Goal: Task Accomplishment & Management: Use online tool/utility

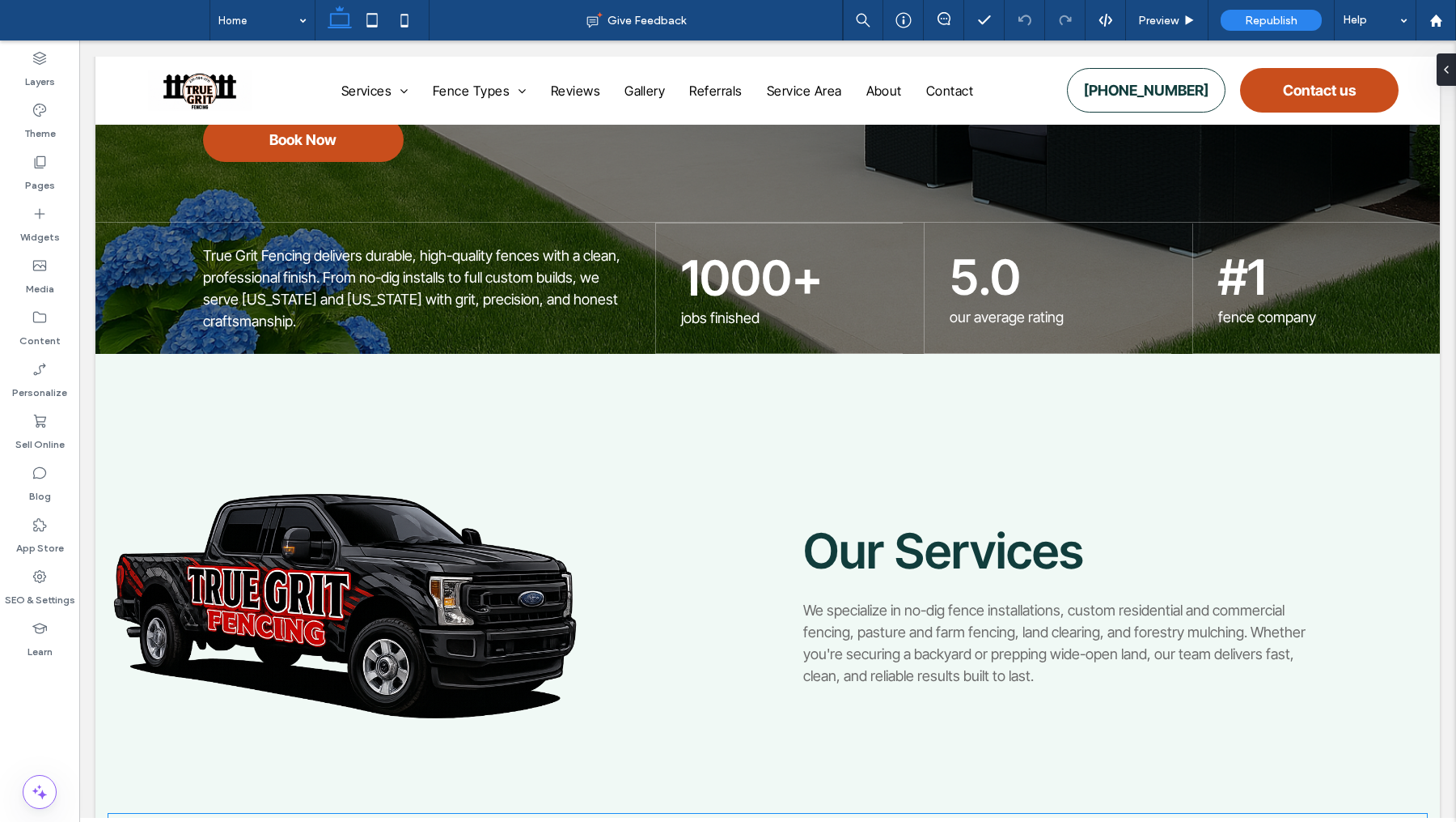
scroll to position [158, 0]
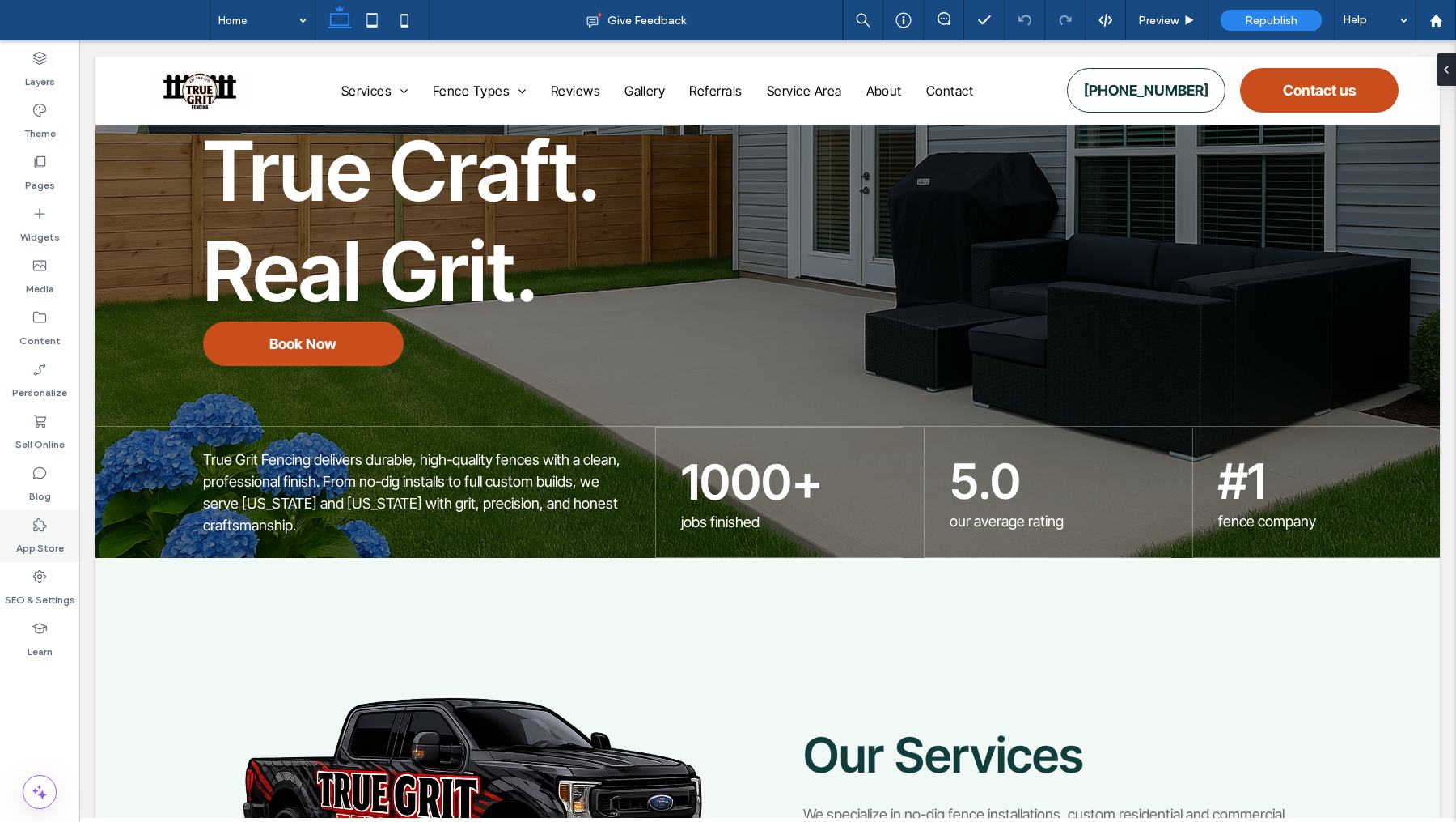
click at [40, 542] on label "App Store" at bounding box center [40, 544] width 48 height 23
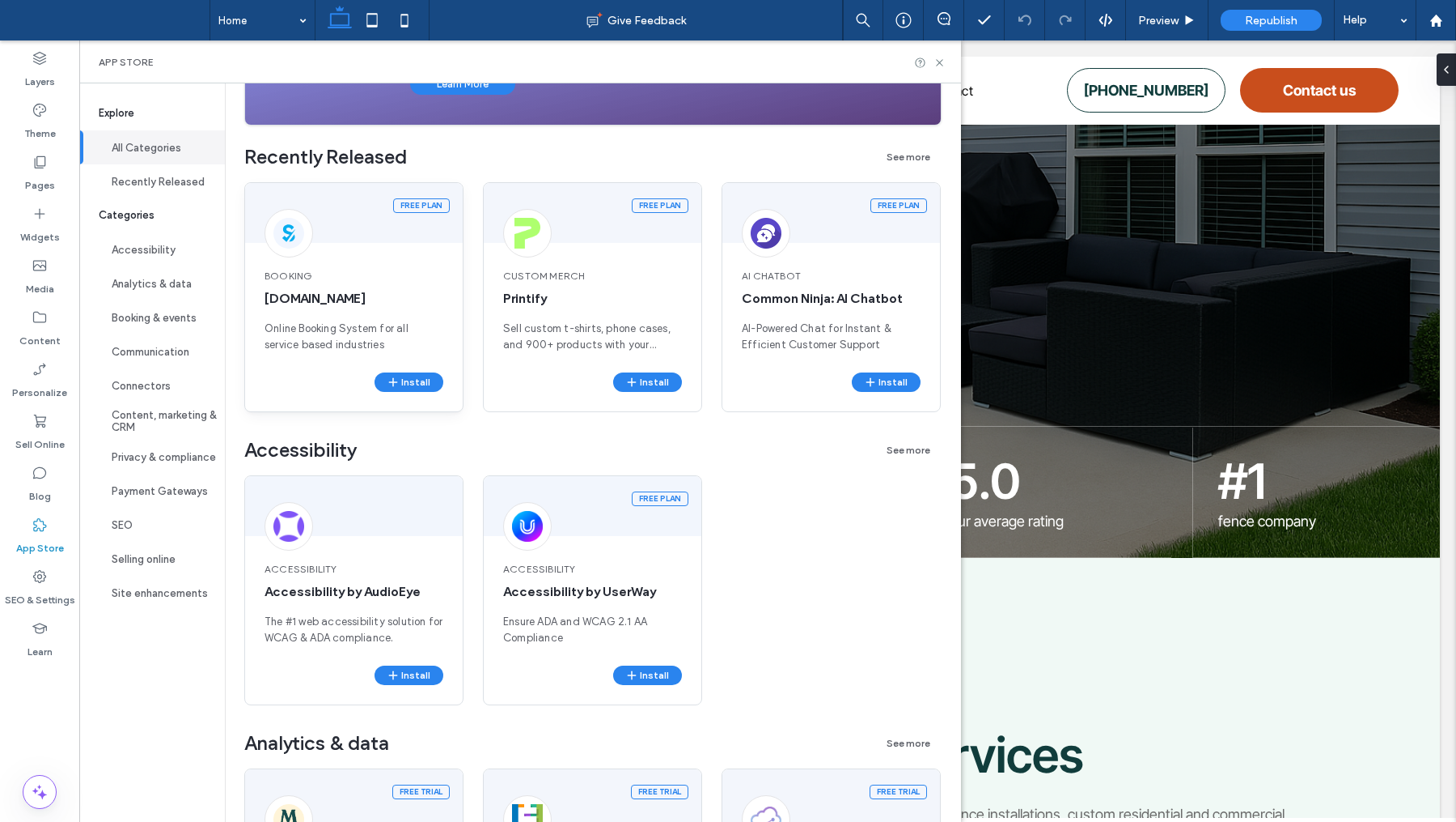
scroll to position [0, 0]
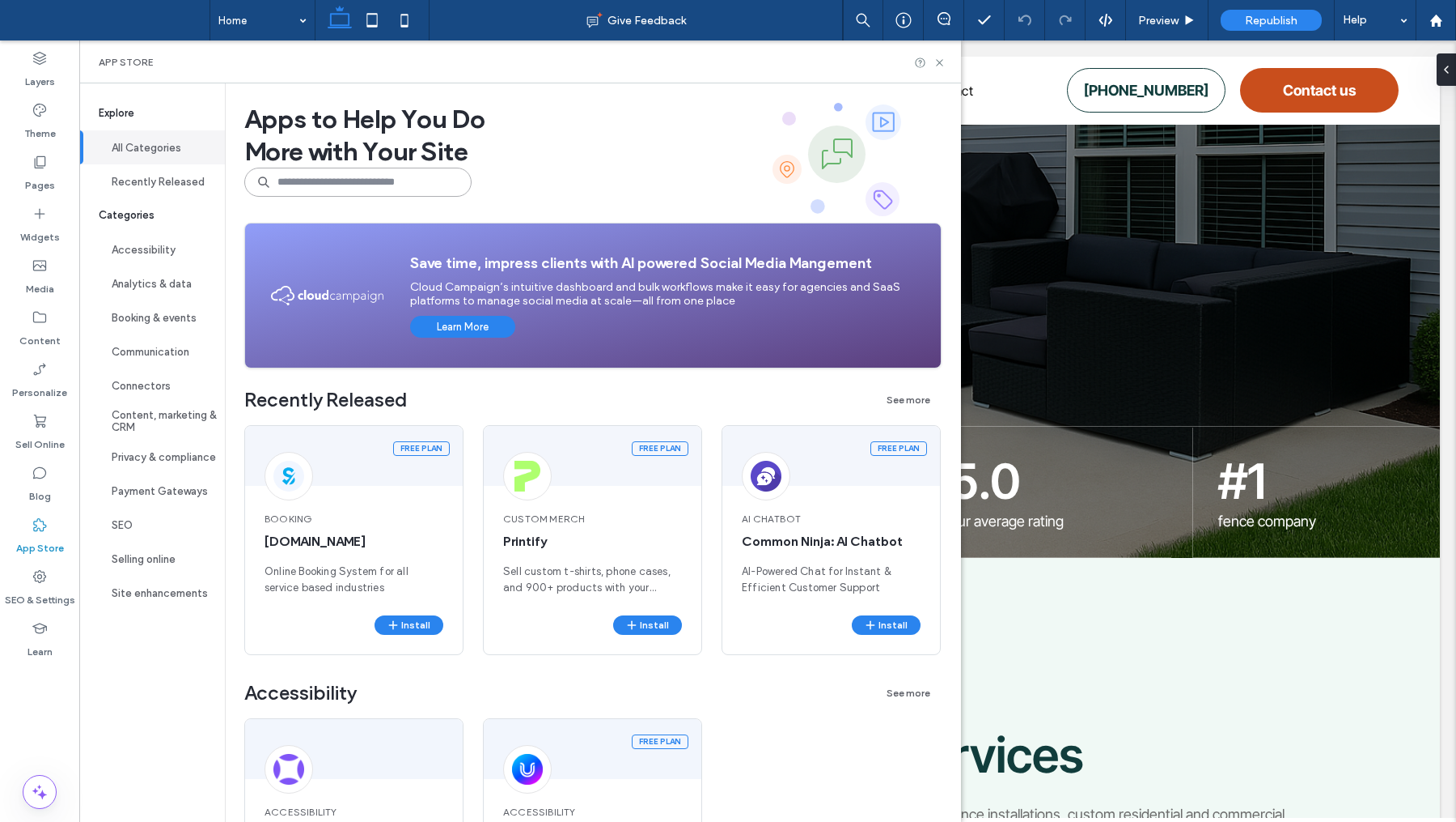
click at [379, 189] on input at bounding box center [358, 182] width 228 height 29
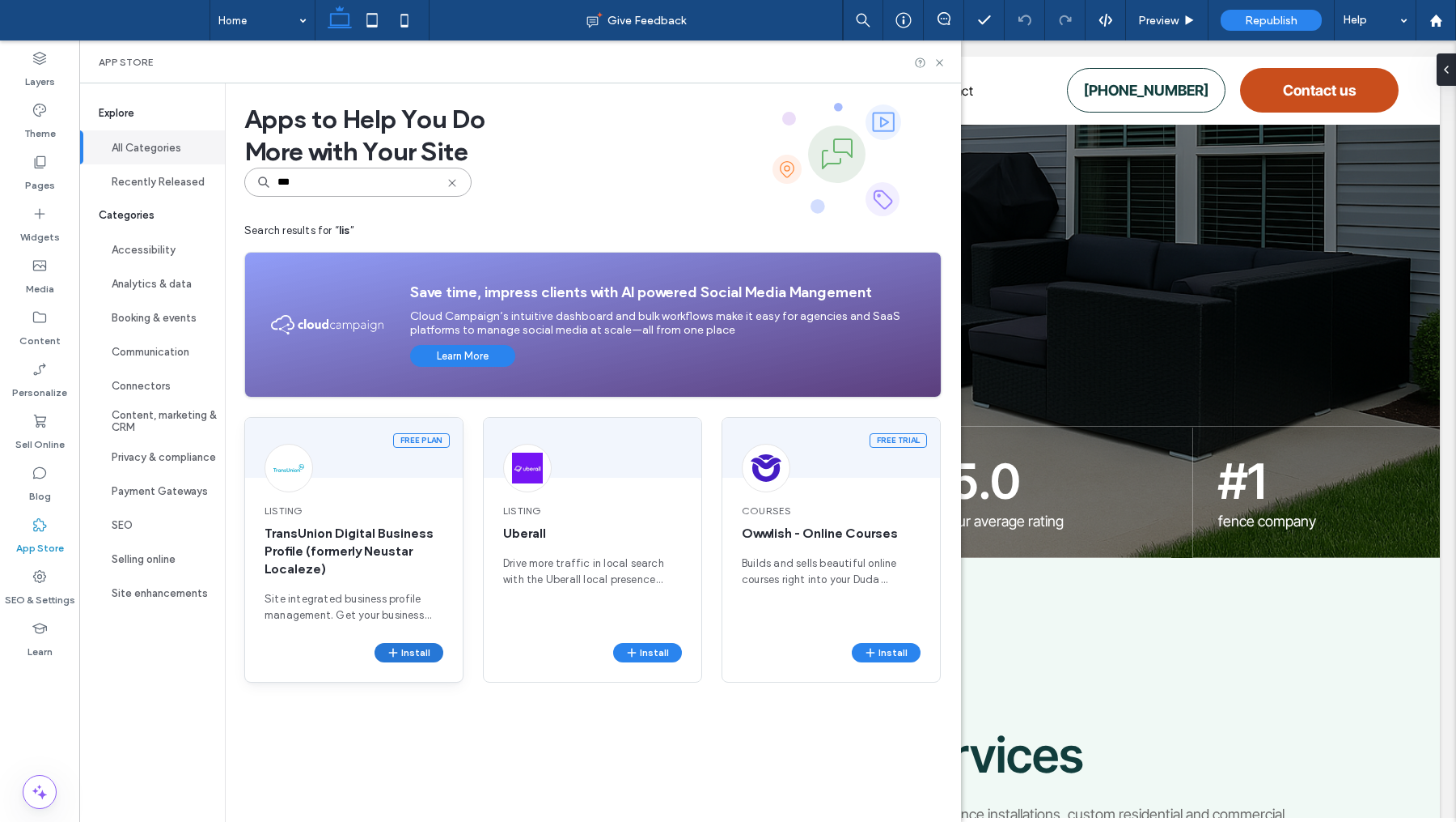
type input "***"
click at [425, 652] on button "Install" at bounding box center [408, 653] width 69 height 19
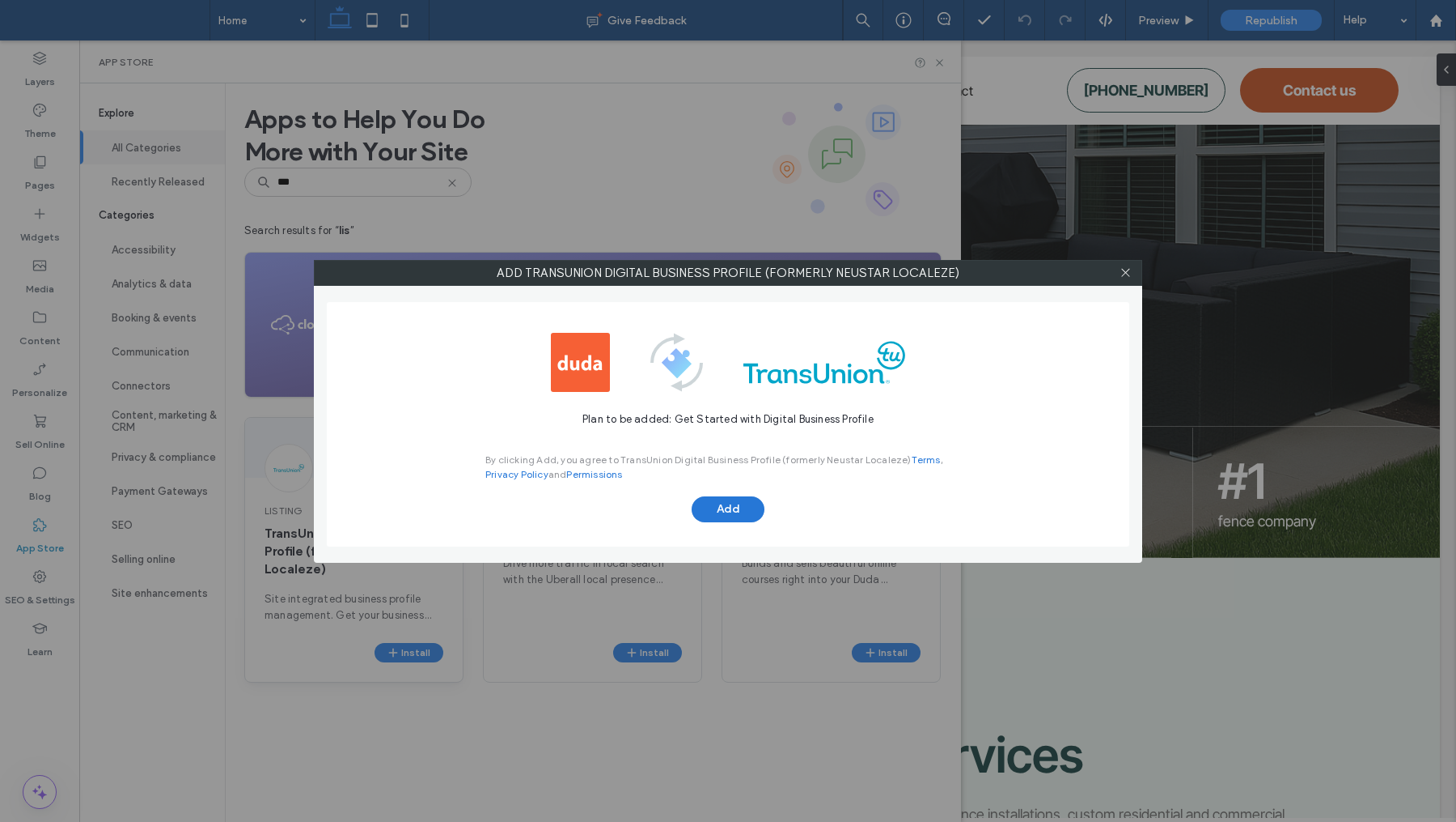
click at [737, 502] on button "Add" at bounding box center [728, 509] width 73 height 26
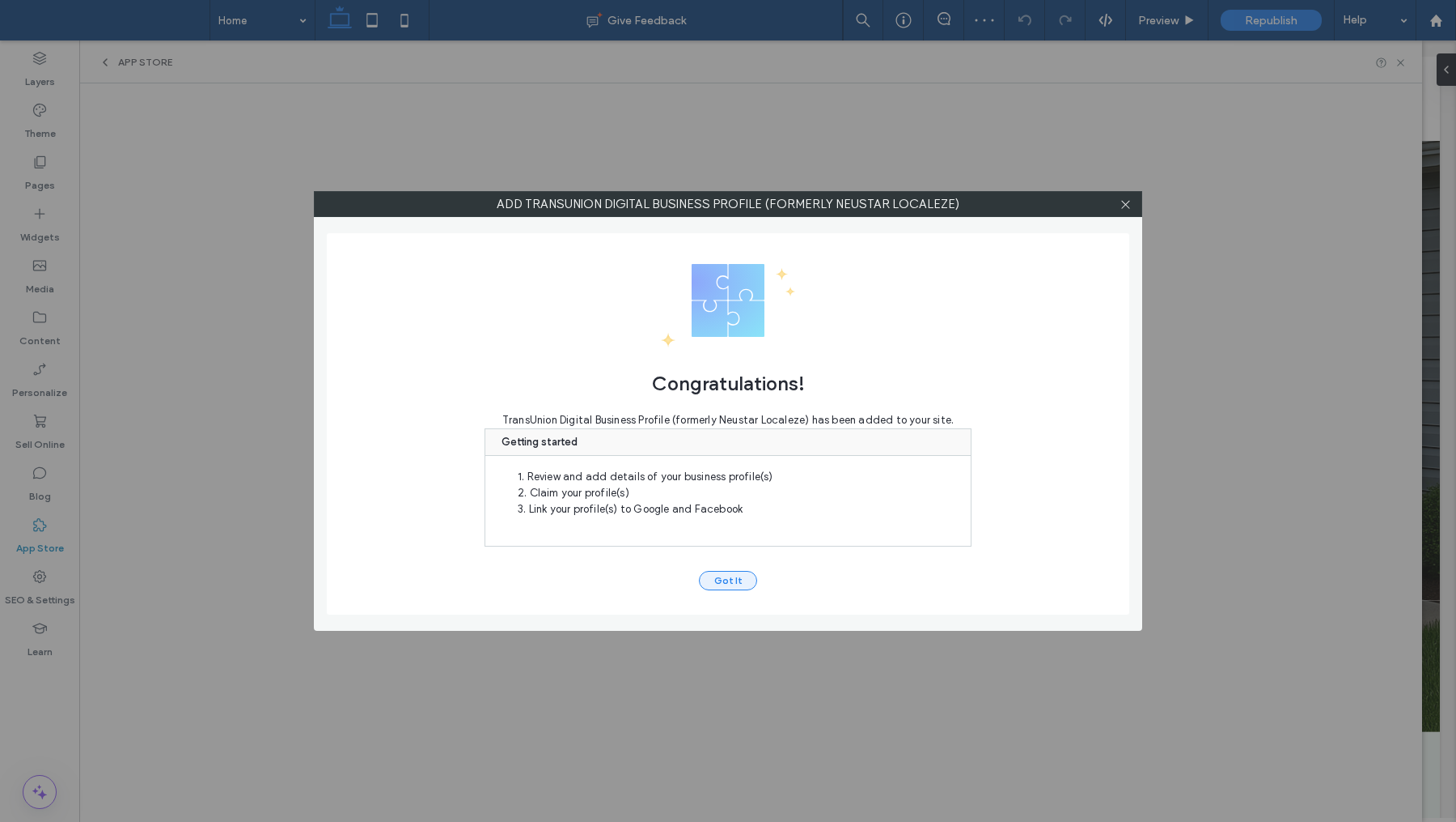
click at [726, 581] on button "Got It" at bounding box center [728, 580] width 58 height 19
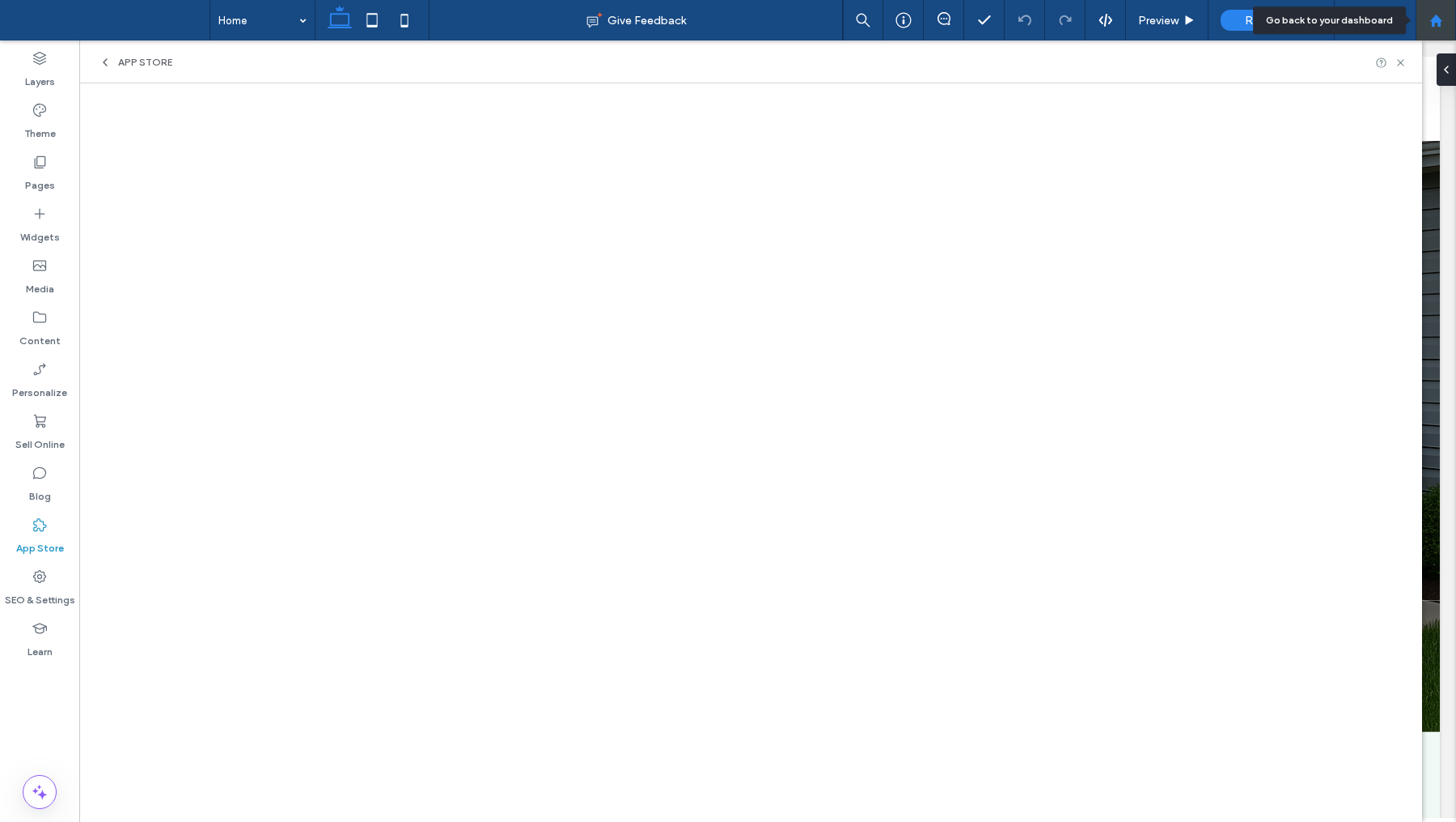
click at [1442, 23] on icon at bounding box center [1437, 20] width 14 height 14
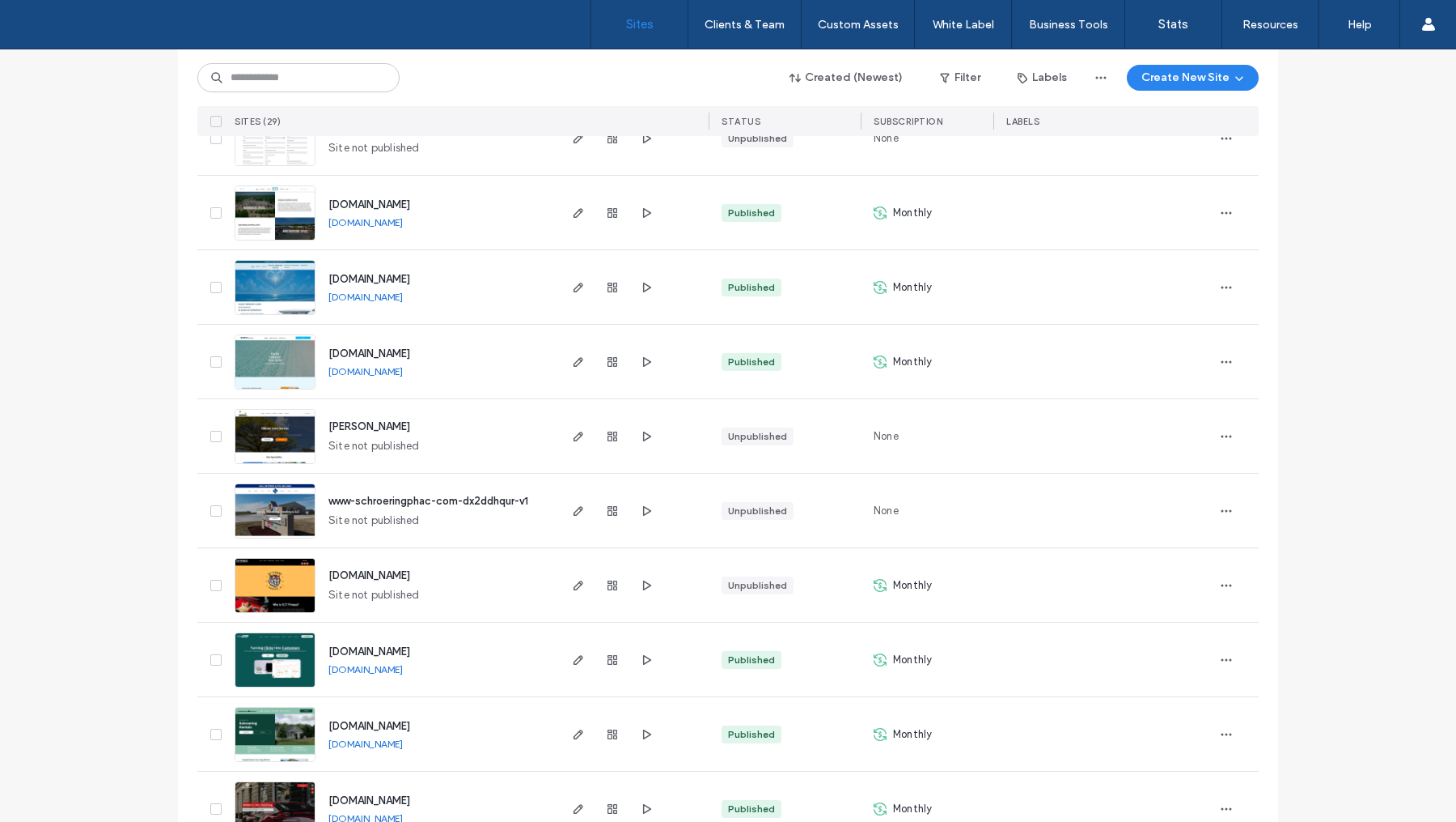
scroll to position [1689, 0]
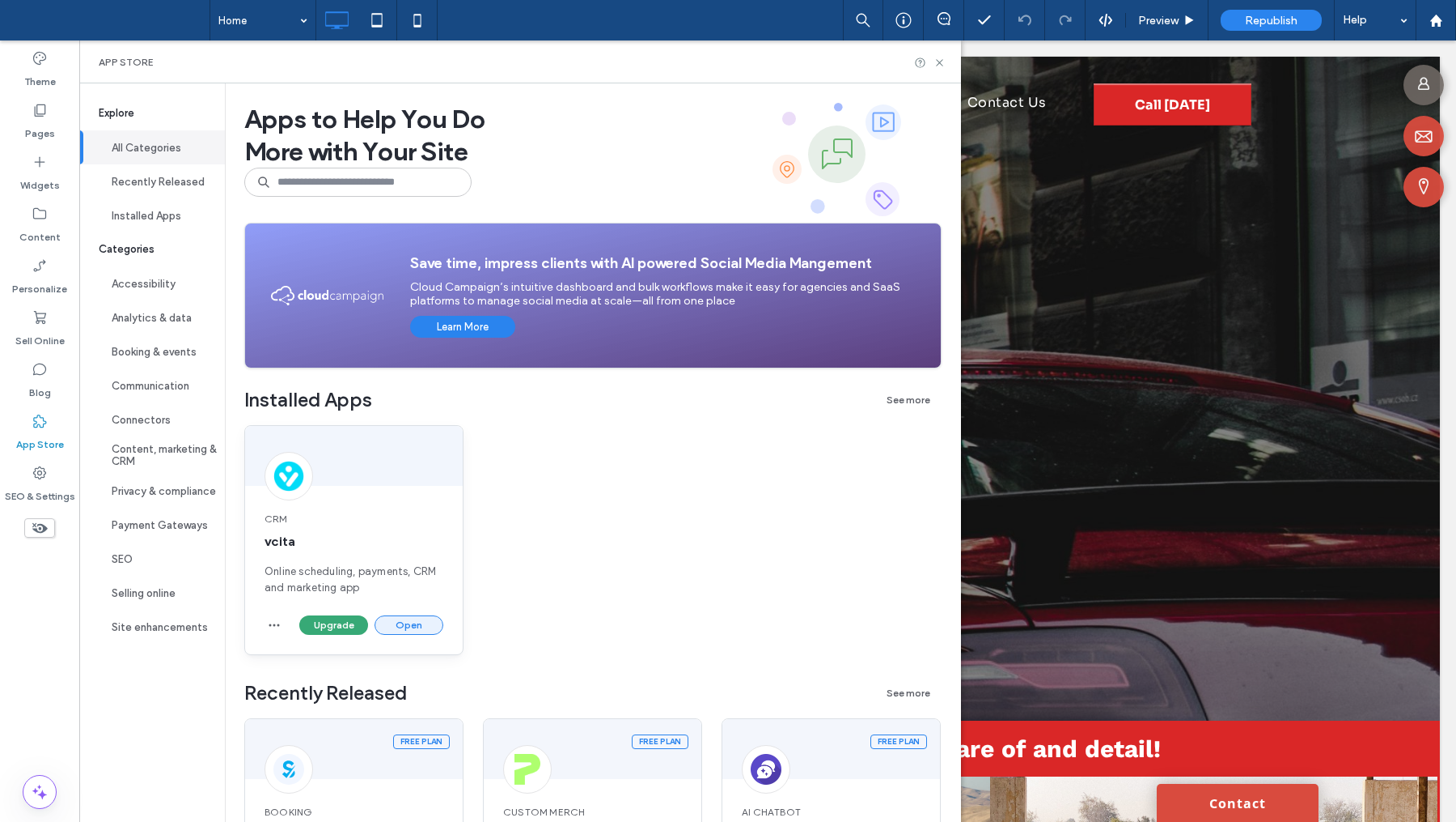
click at [408, 621] on button "Open" at bounding box center [408, 625] width 69 height 19
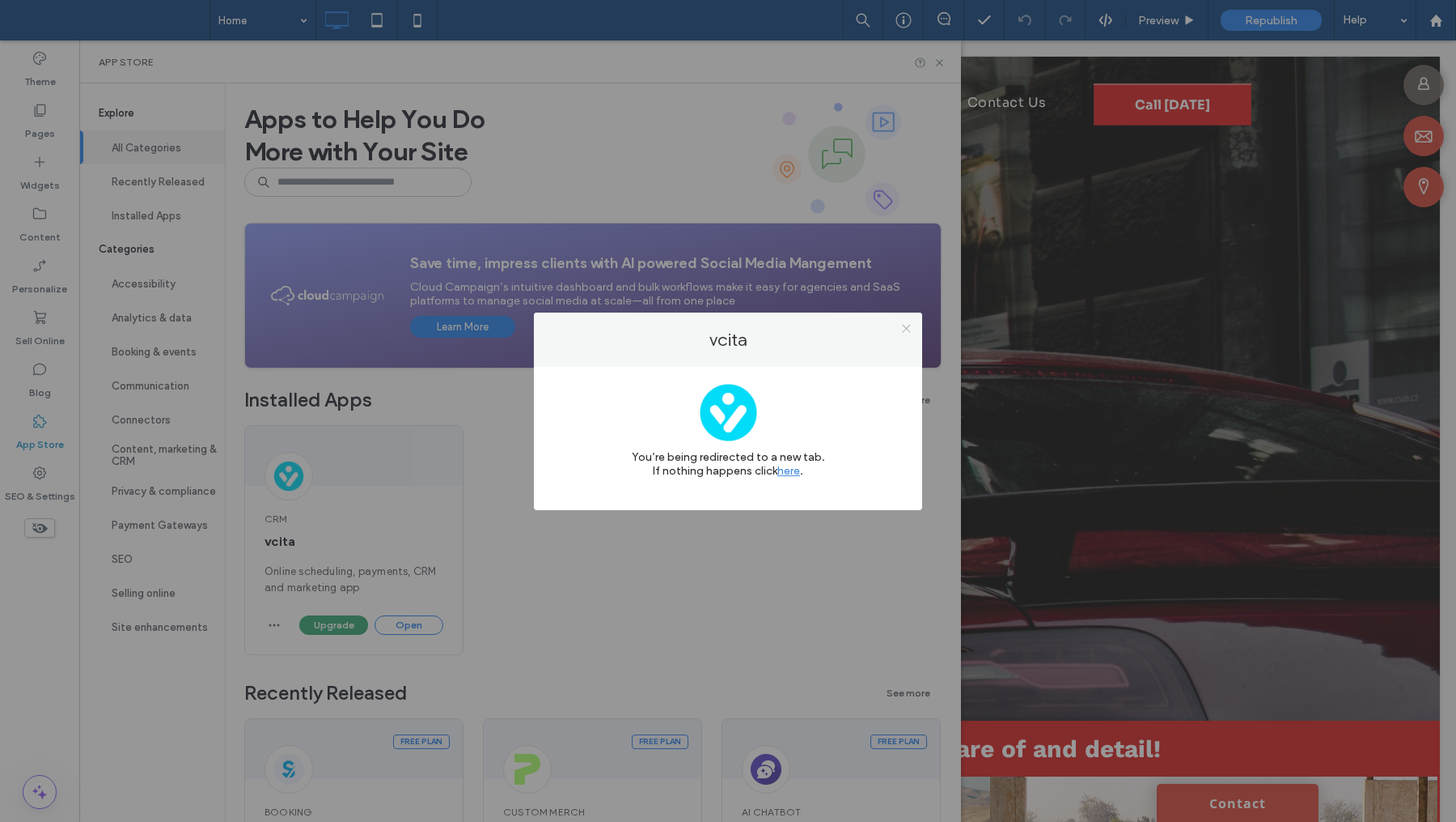
click at [907, 335] on span at bounding box center [906, 328] width 12 height 24
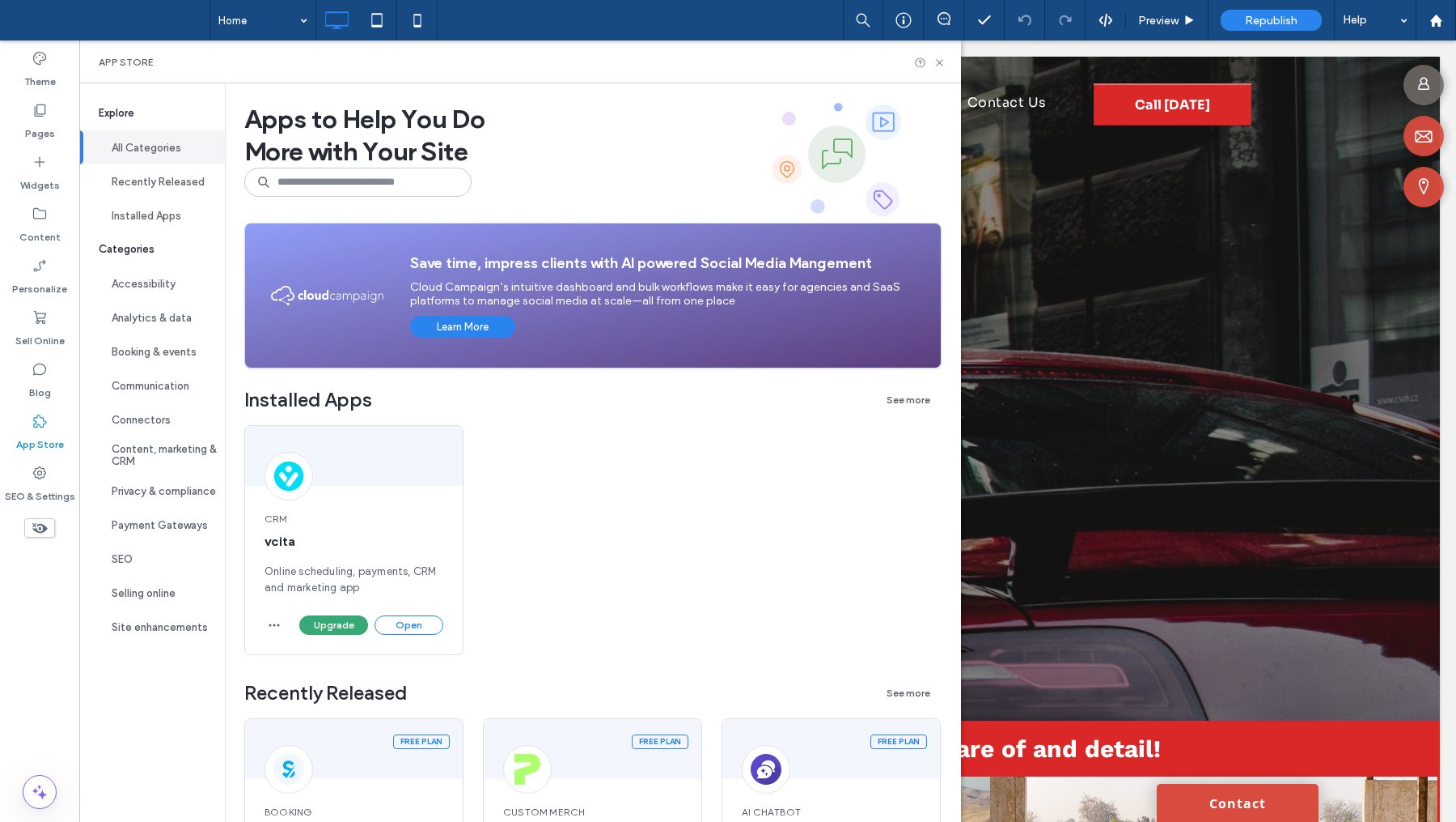
click at [942, 70] on div "App Store" at bounding box center [520, 62] width 882 height 43
click at [942, 65] on icon at bounding box center [939, 62] width 12 height 12
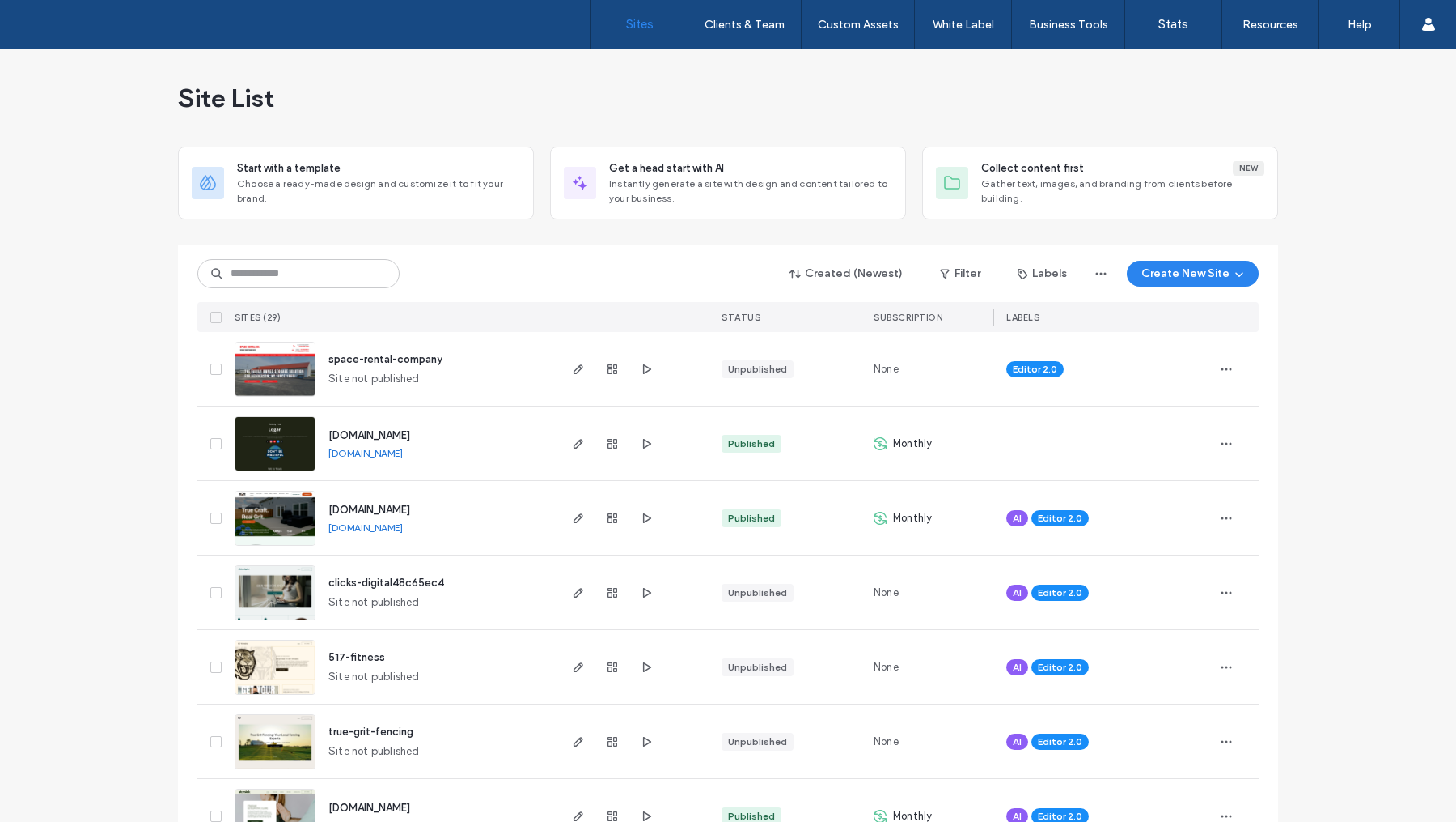
click at [274, 510] on img at bounding box center [275, 546] width 79 height 110
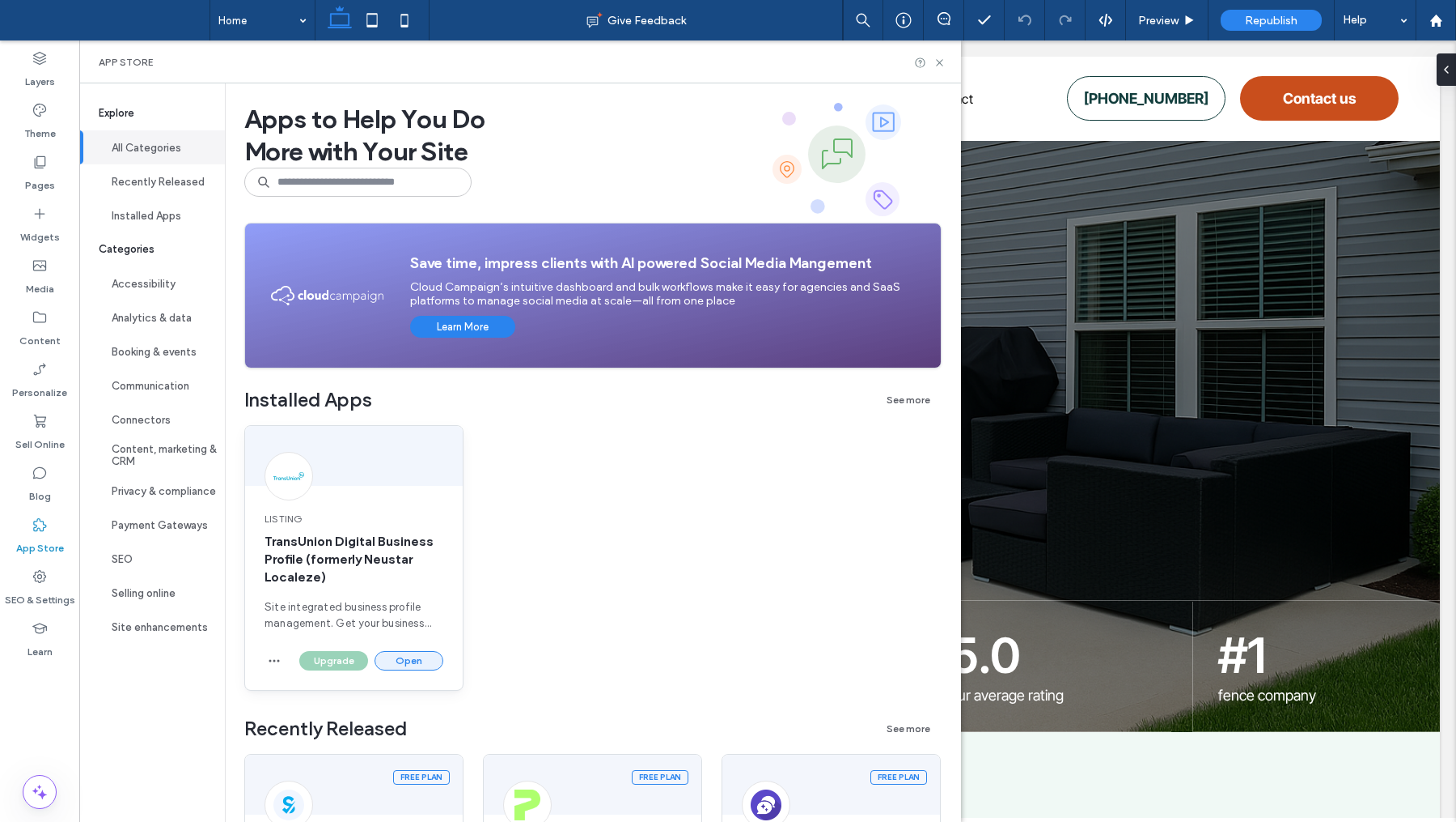
click at [391, 664] on button "Open" at bounding box center [408, 661] width 69 height 19
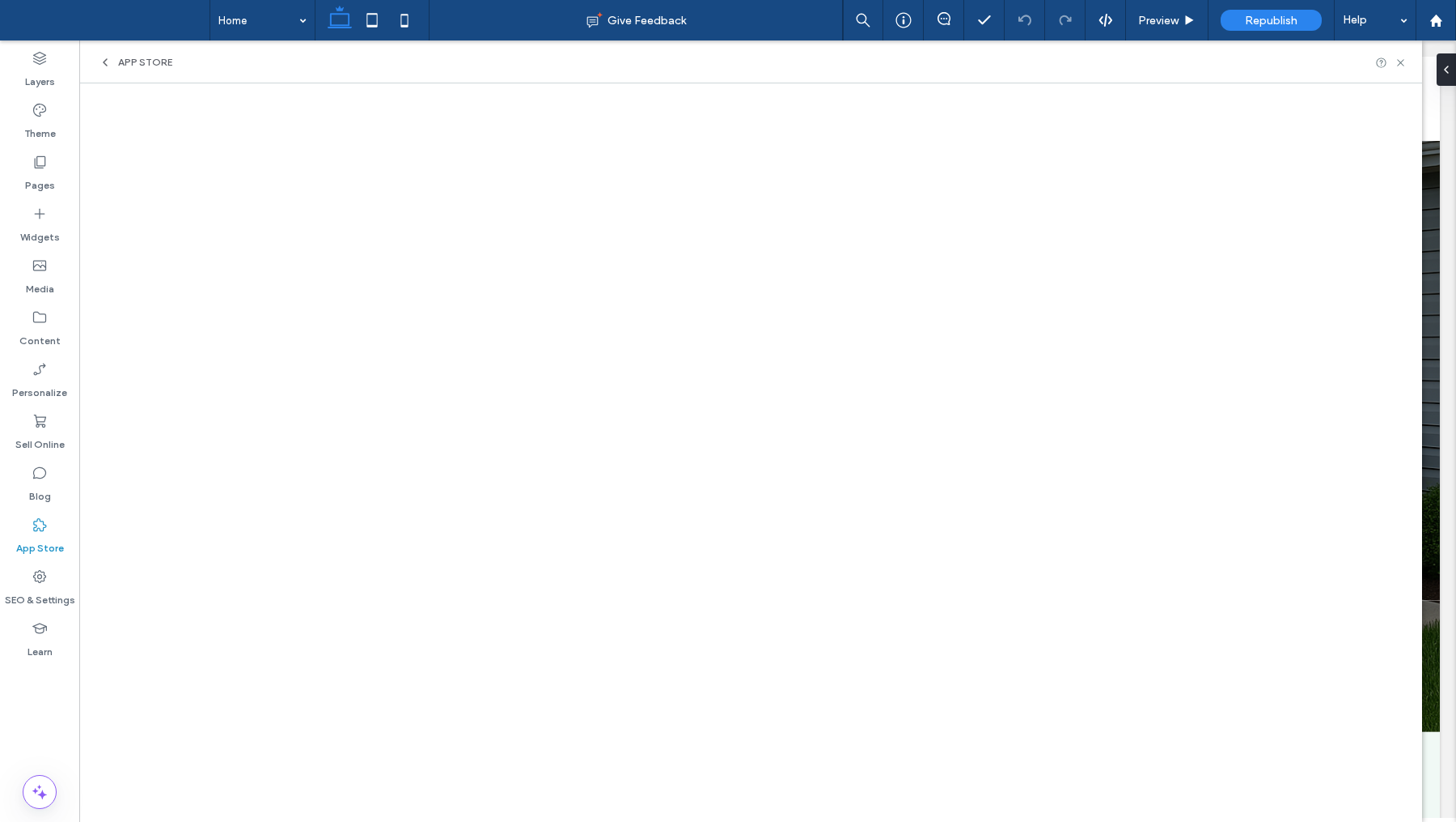
click at [156, 67] on span "App Store" at bounding box center [145, 62] width 54 height 13
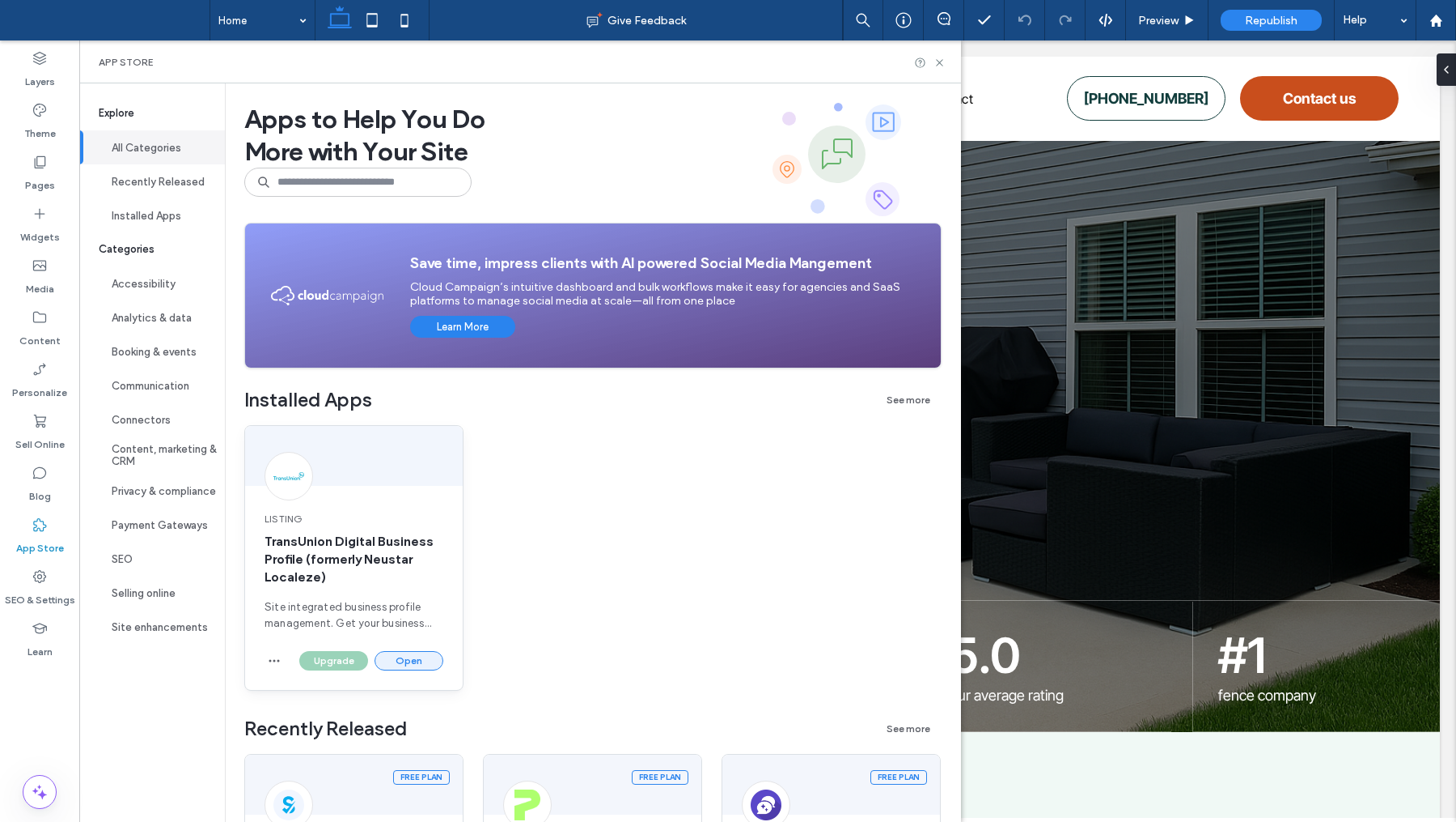
click at [402, 659] on button "Open" at bounding box center [408, 661] width 69 height 19
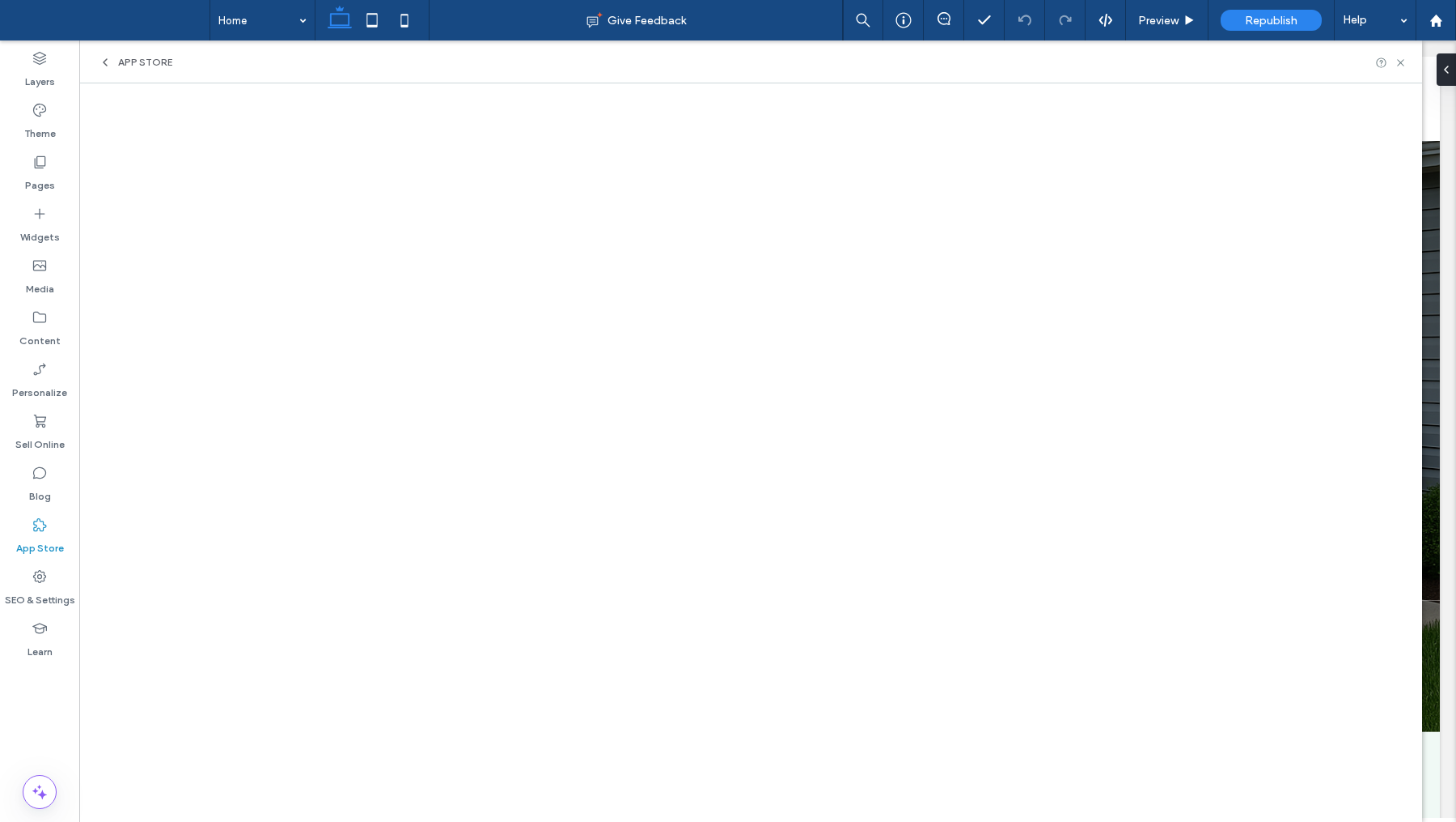
click at [161, 75] on div "App Store" at bounding box center [751, 62] width 1343 height 43
click at [156, 65] on span "App Store" at bounding box center [145, 62] width 54 height 13
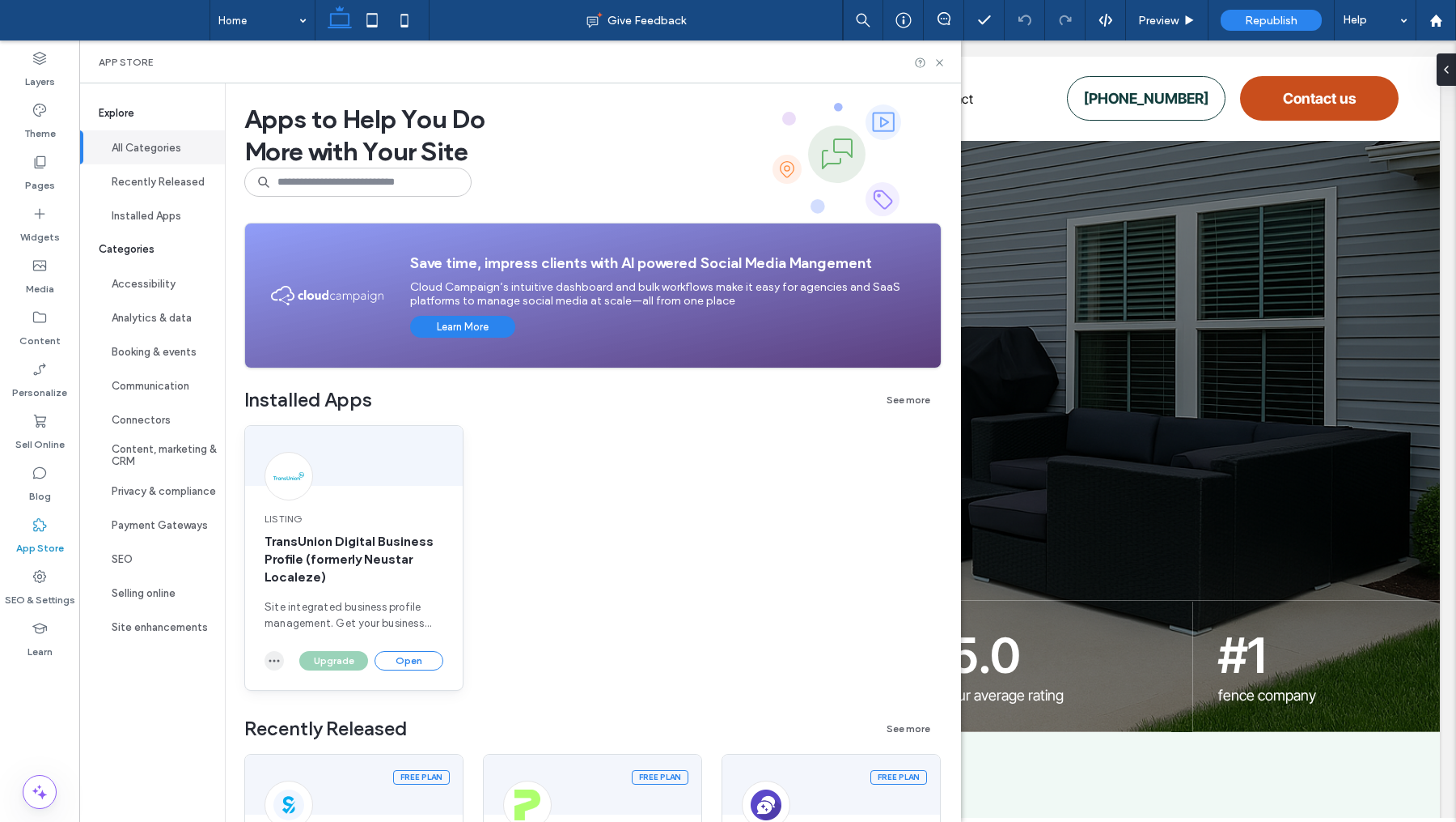
click at [281, 660] on span "button" at bounding box center [275, 661] width 19 height 19
click at [313, 696] on span "Uninstall app" at bounding box center [312, 699] width 66 height 16
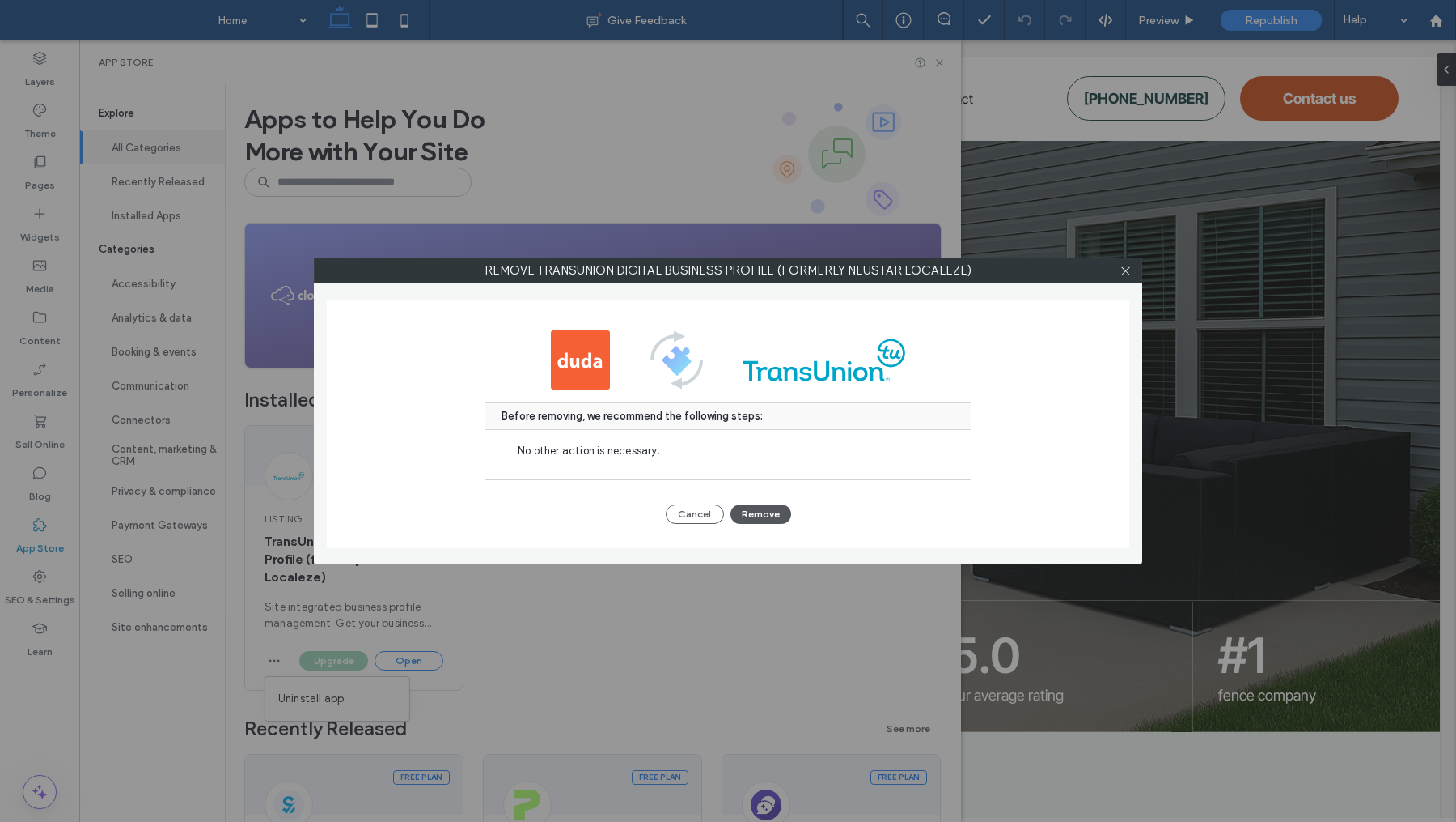
click at [751, 510] on button "Remove" at bounding box center [761, 514] width 61 height 19
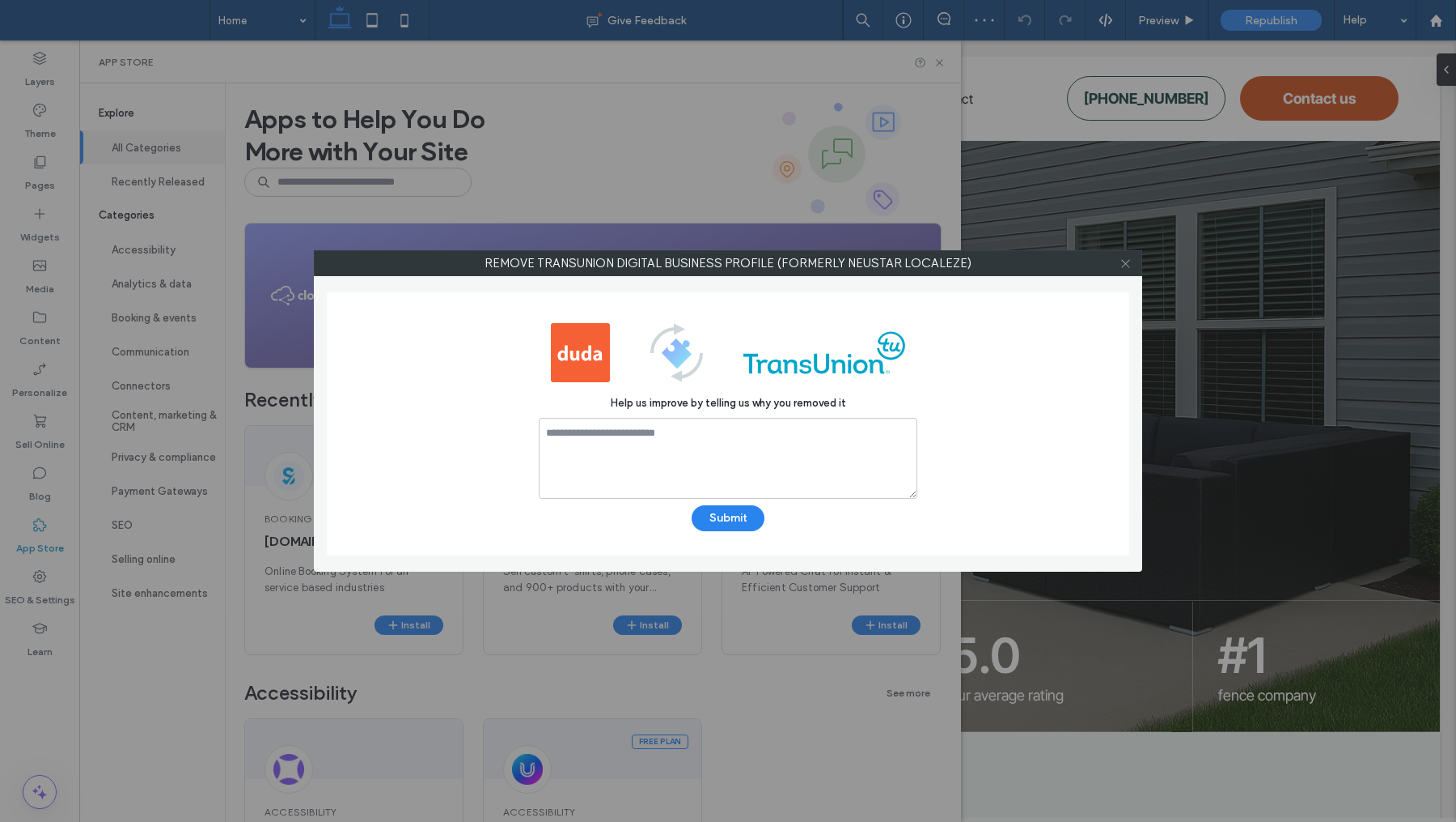
click at [1130, 270] on span at bounding box center [1125, 263] width 12 height 24
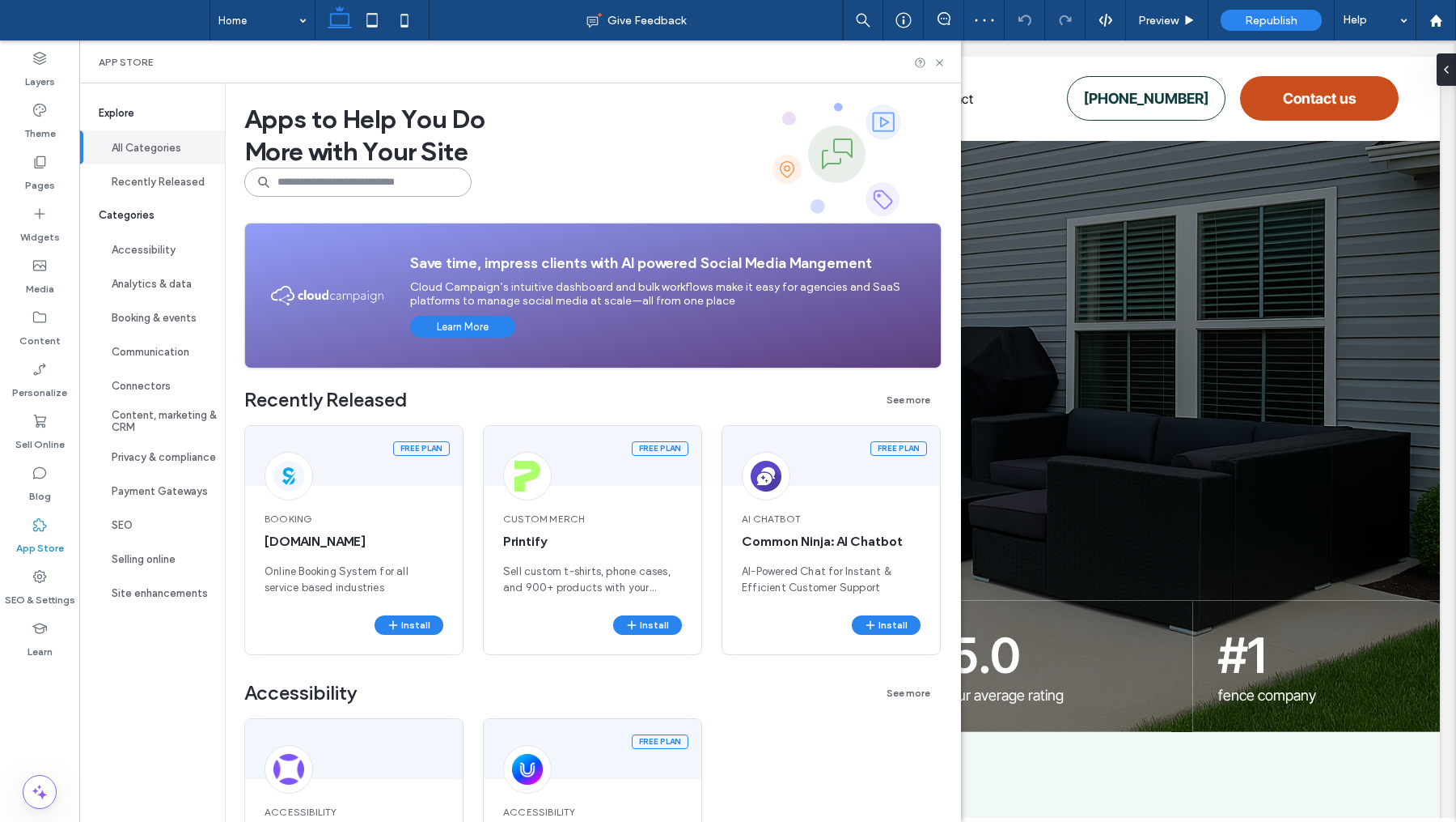
click at [344, 182] on input at bounding box center [358, 182] width 228 height 29
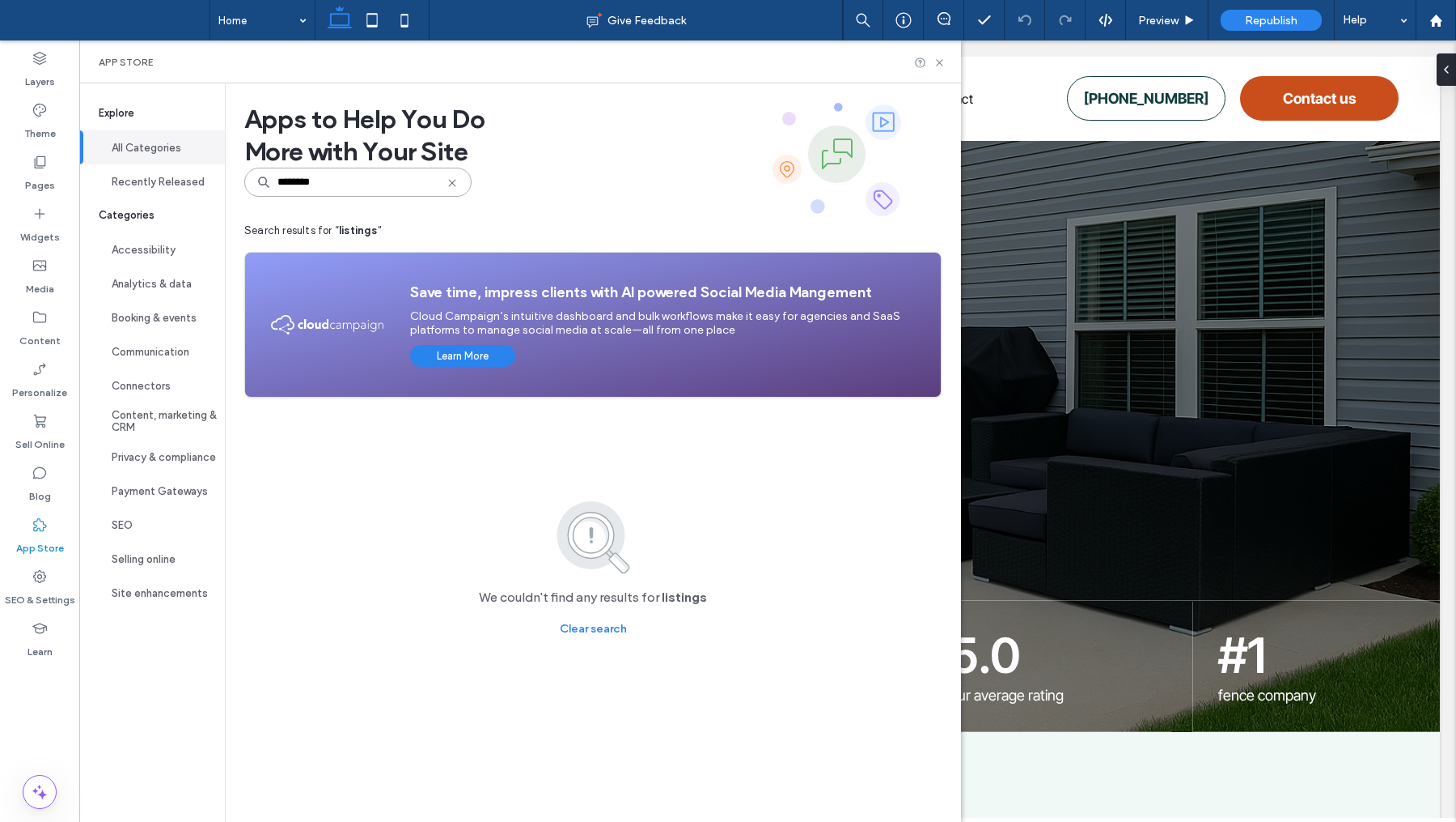
type input "********"
click at [940, 64] on icon at bounding box center [939, 62] width 12 height 12
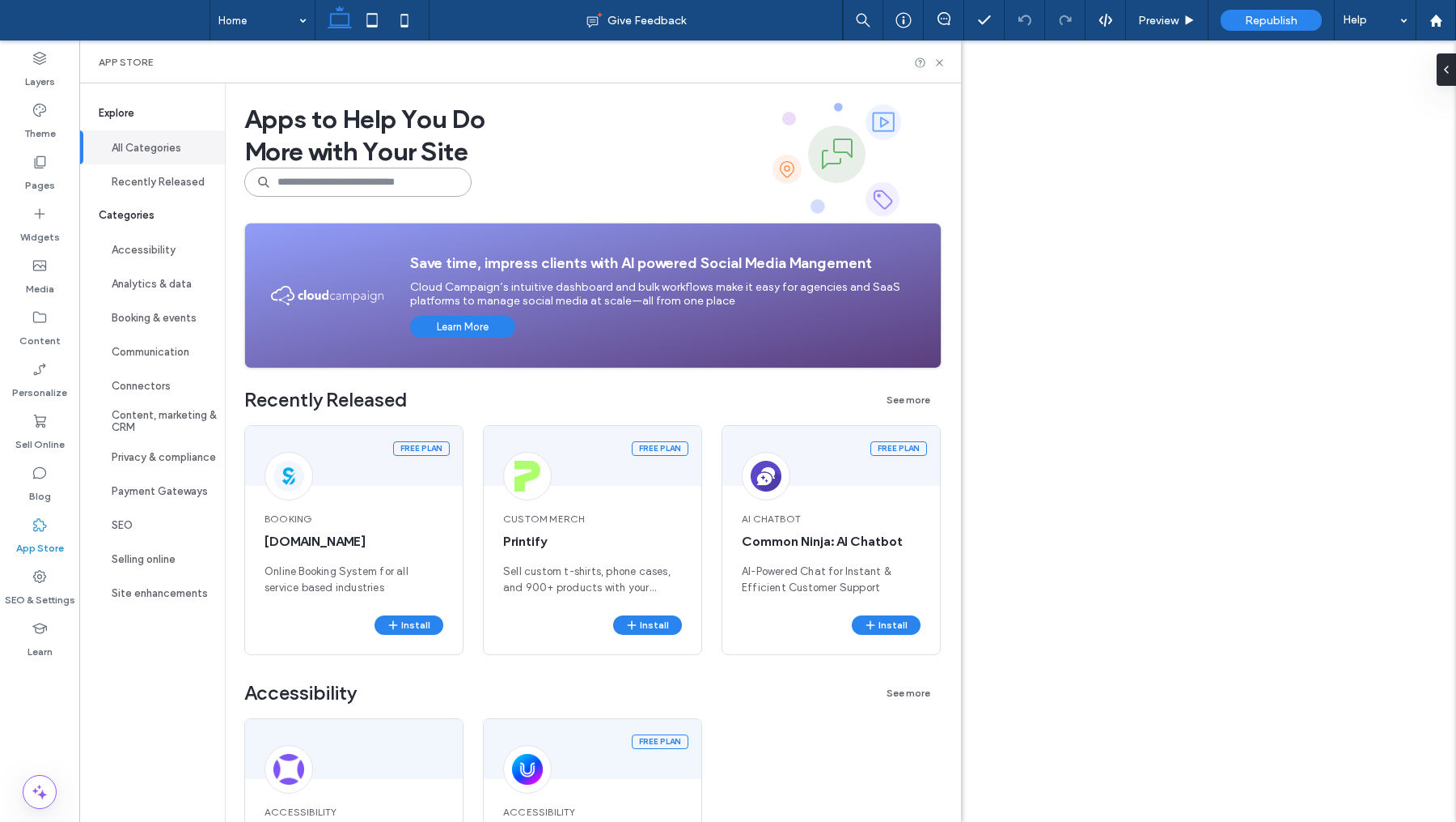
click at [331, 184] on input at bounding box center [358, 182] width 228 height 29
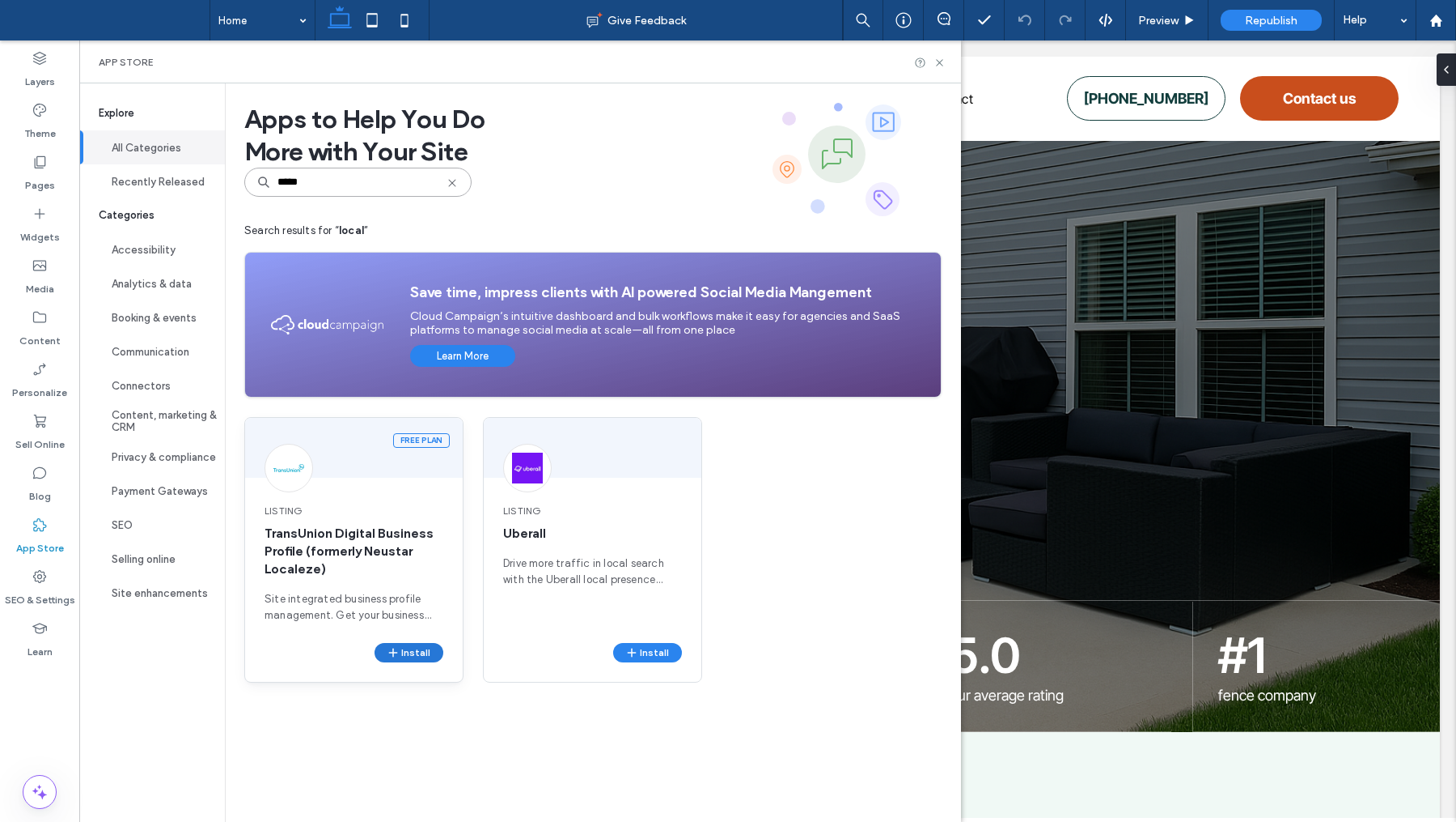
type input "*****"
click at [391, 650] on icon "button" at bounding box center [393, 653] width 13 height 13
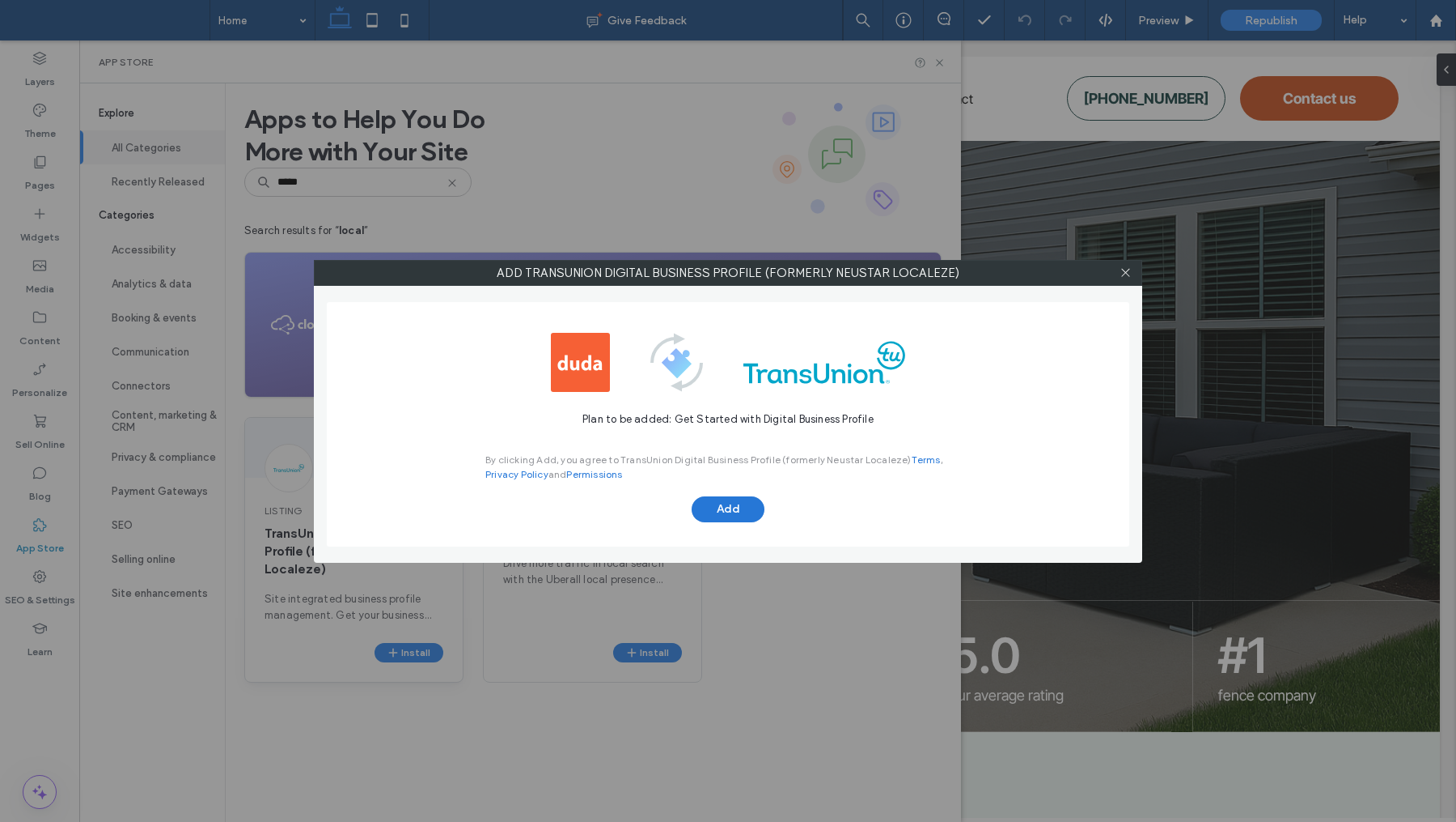
click at [714, 517] on button "Add" at bounding box center [728, 509] width 73 height 26
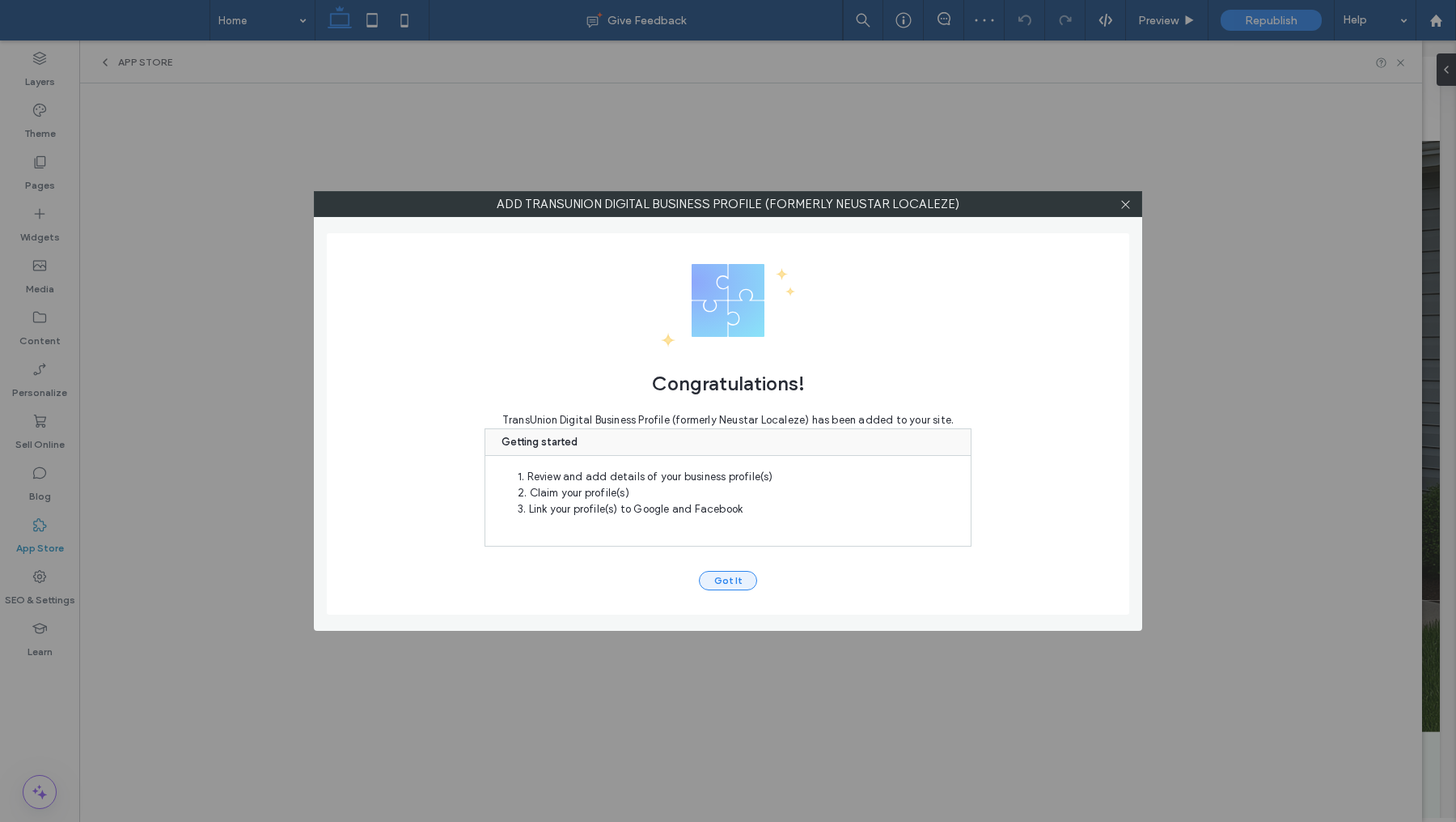
click at [727, 580] on button "Got It" at bounding box center [728, 580] width 58 height 19
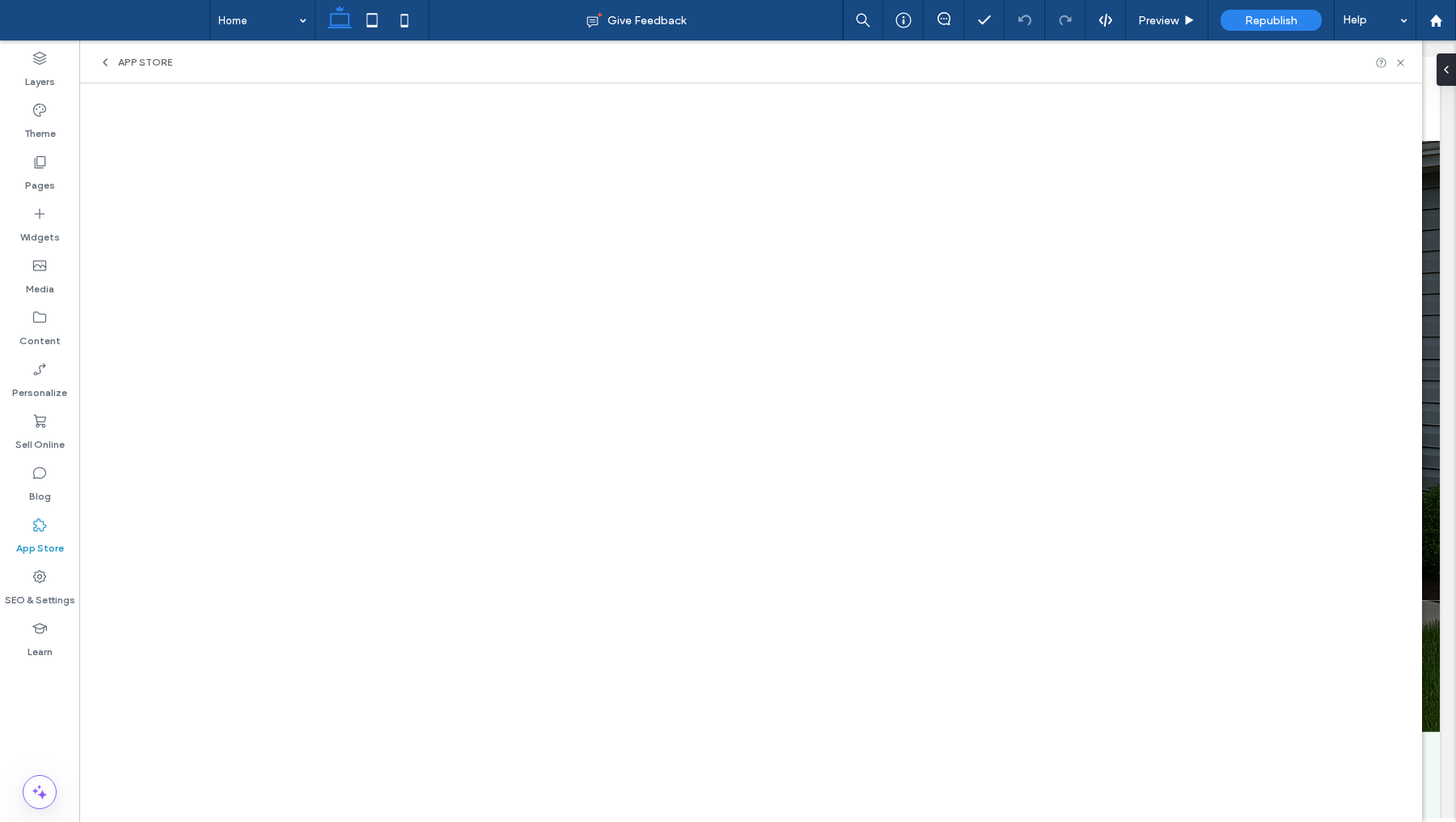
click at [135, 60] on span "App Store" at bounding box center [145, 62] width 54 height 13
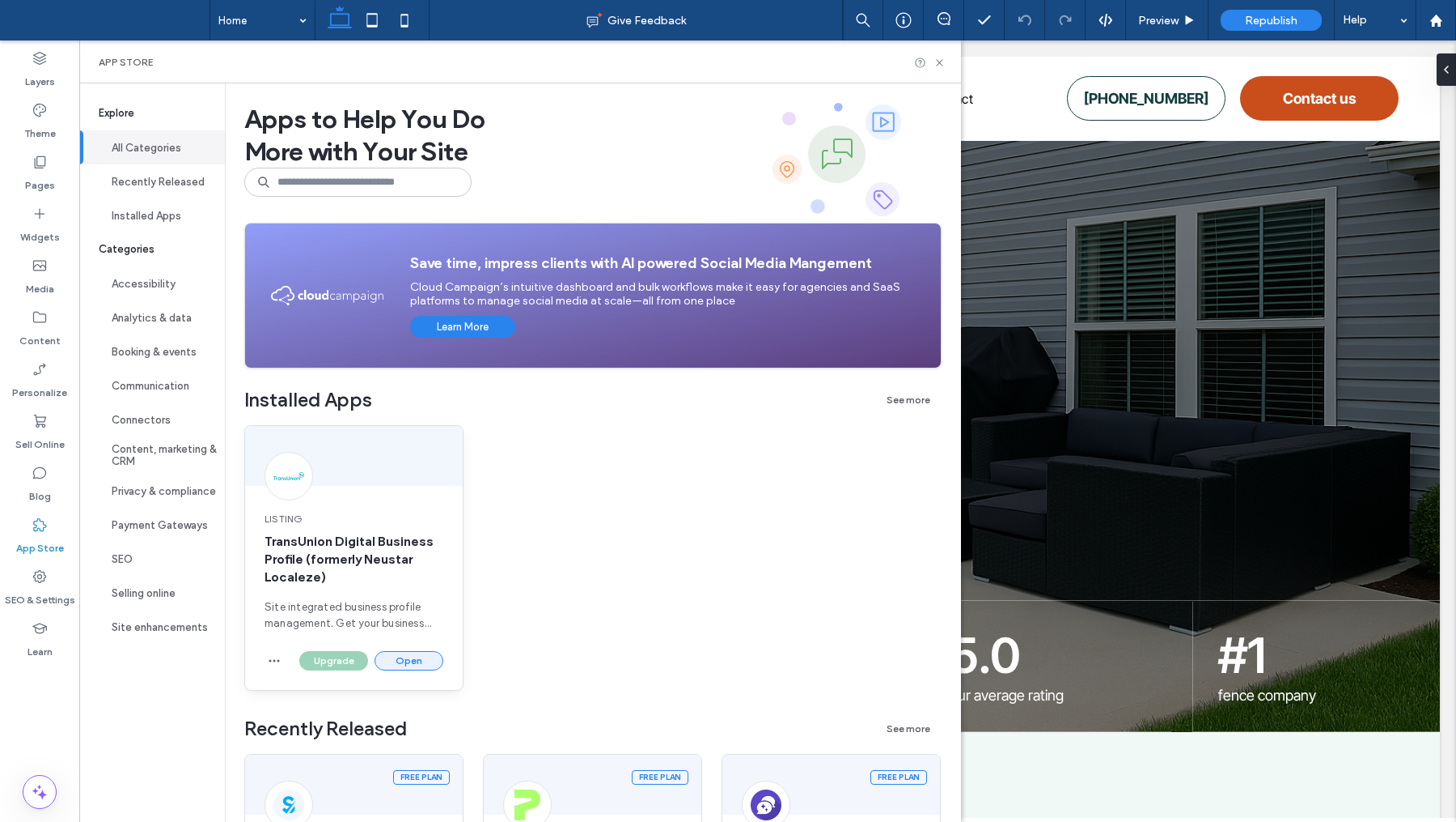
click at [423, 664] on button "Open" at bounding box center [408, 661] width 69 height 19
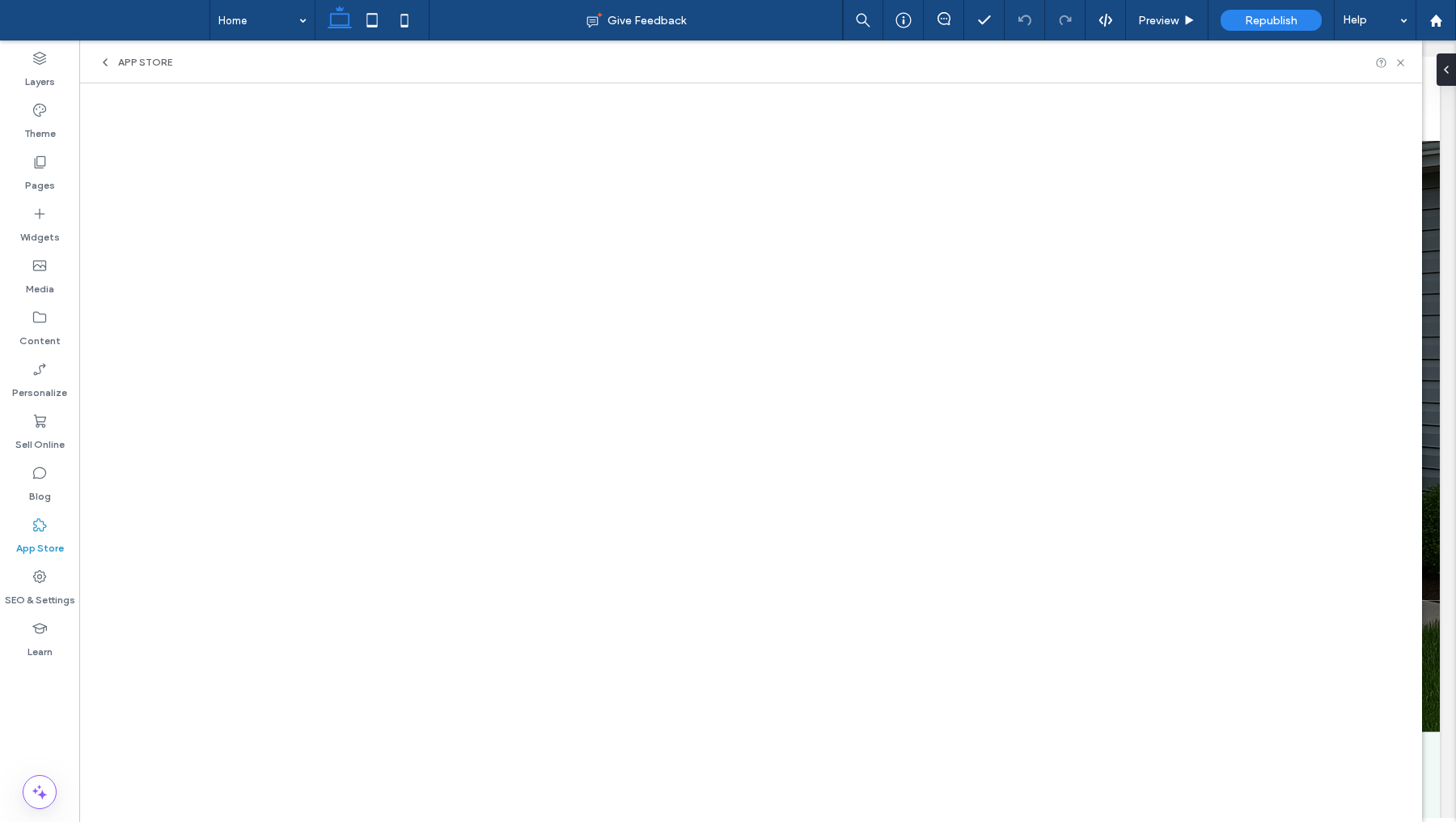
click at [49, 528] on div "App Store" at bounding box center [40, 536] width 79 height 52
click at [129, 70] on div "App Store" at bounding box center [751, 62] width 1343 height 43
click at [131, 59] on span "App Store" at bounding box center [145, 62] width 54 height 13
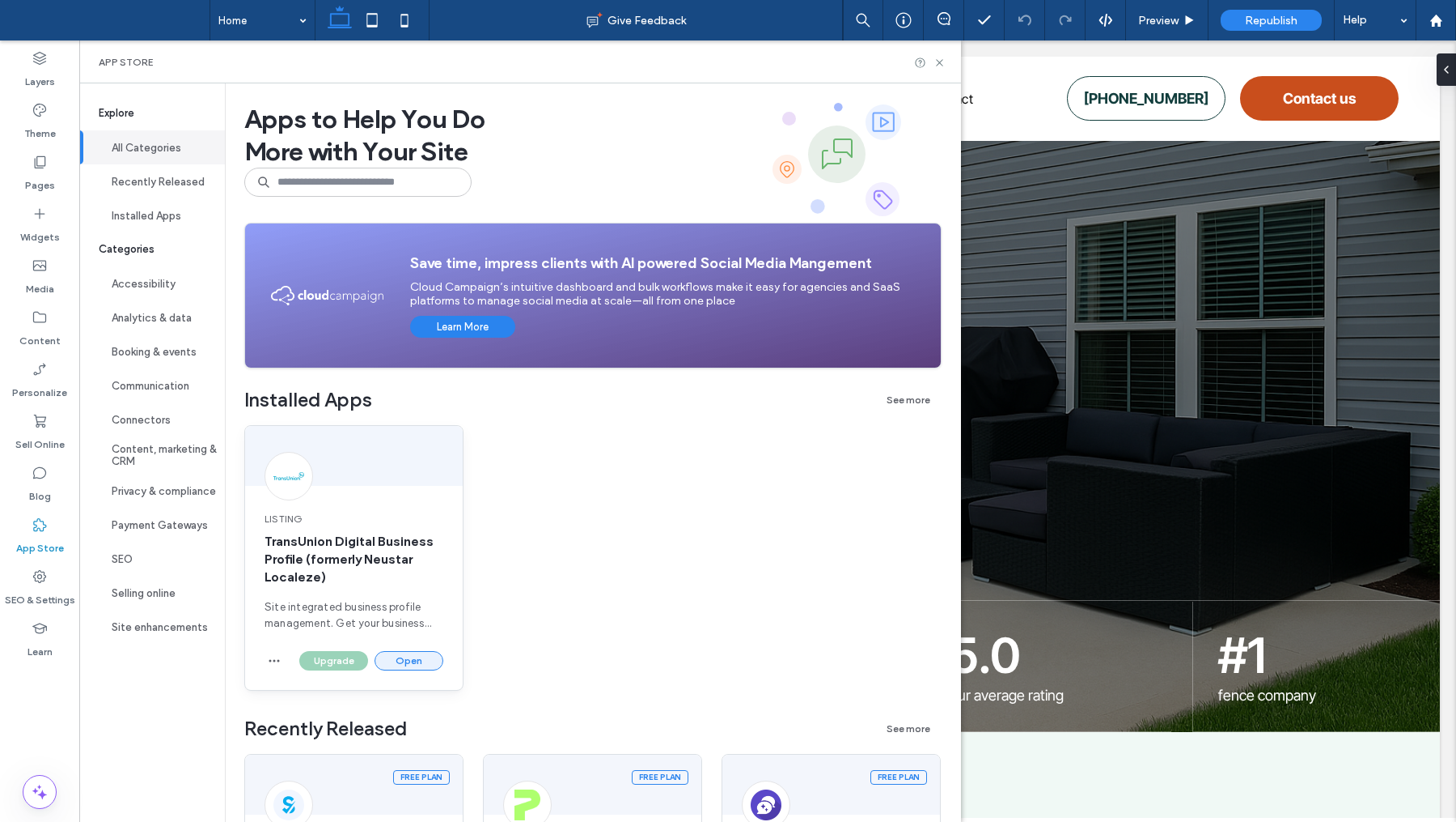
click at [395, 662] on button "Open" at bounding box center [408, 661] width 69 height 19
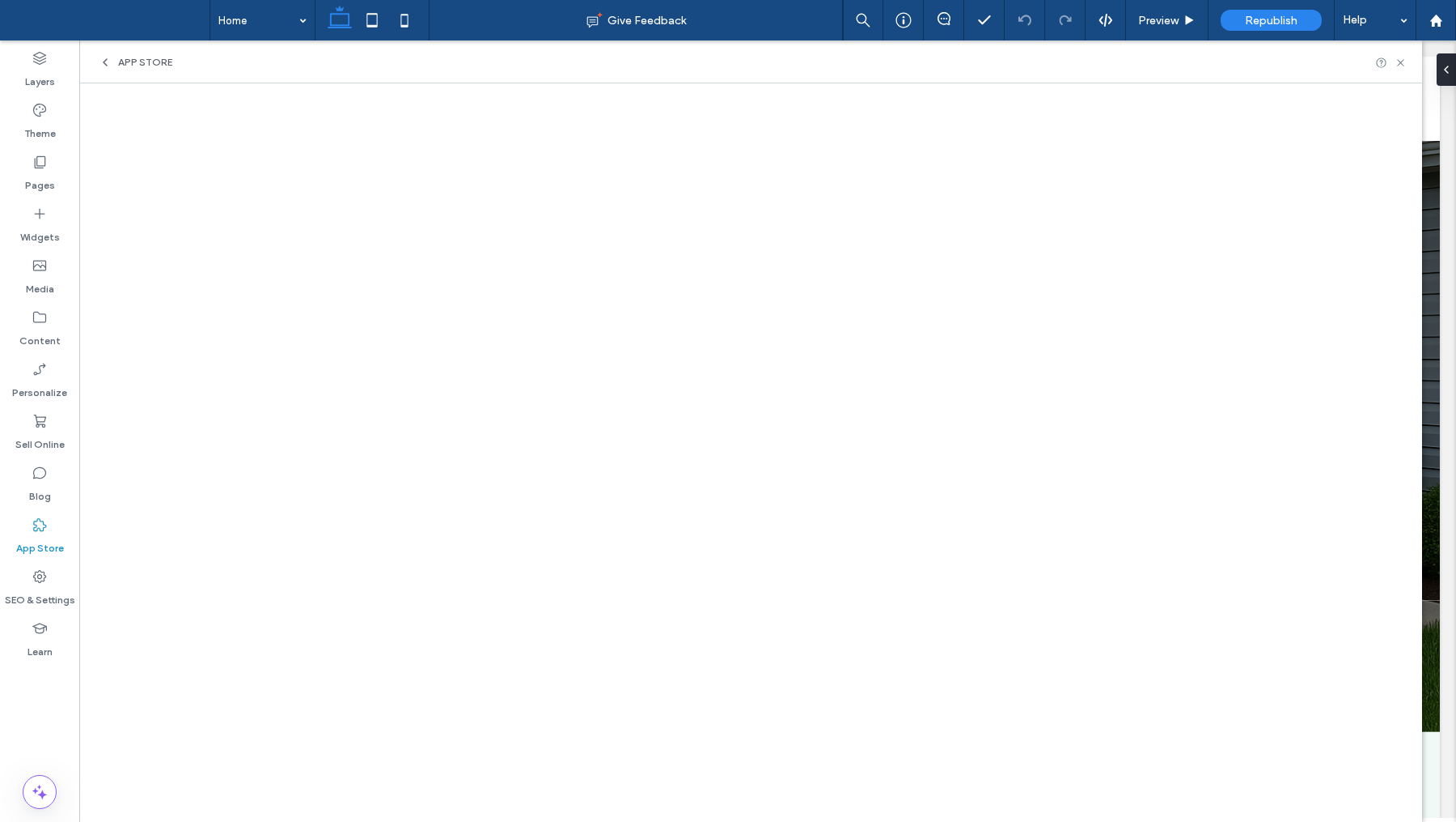
click at [159, 69] on div "App Store" at bounding box center [751, 62] width 1343 height 43
click at [154, 59] on span "App Store" at bounding box center [145, 62] width 54 height 13
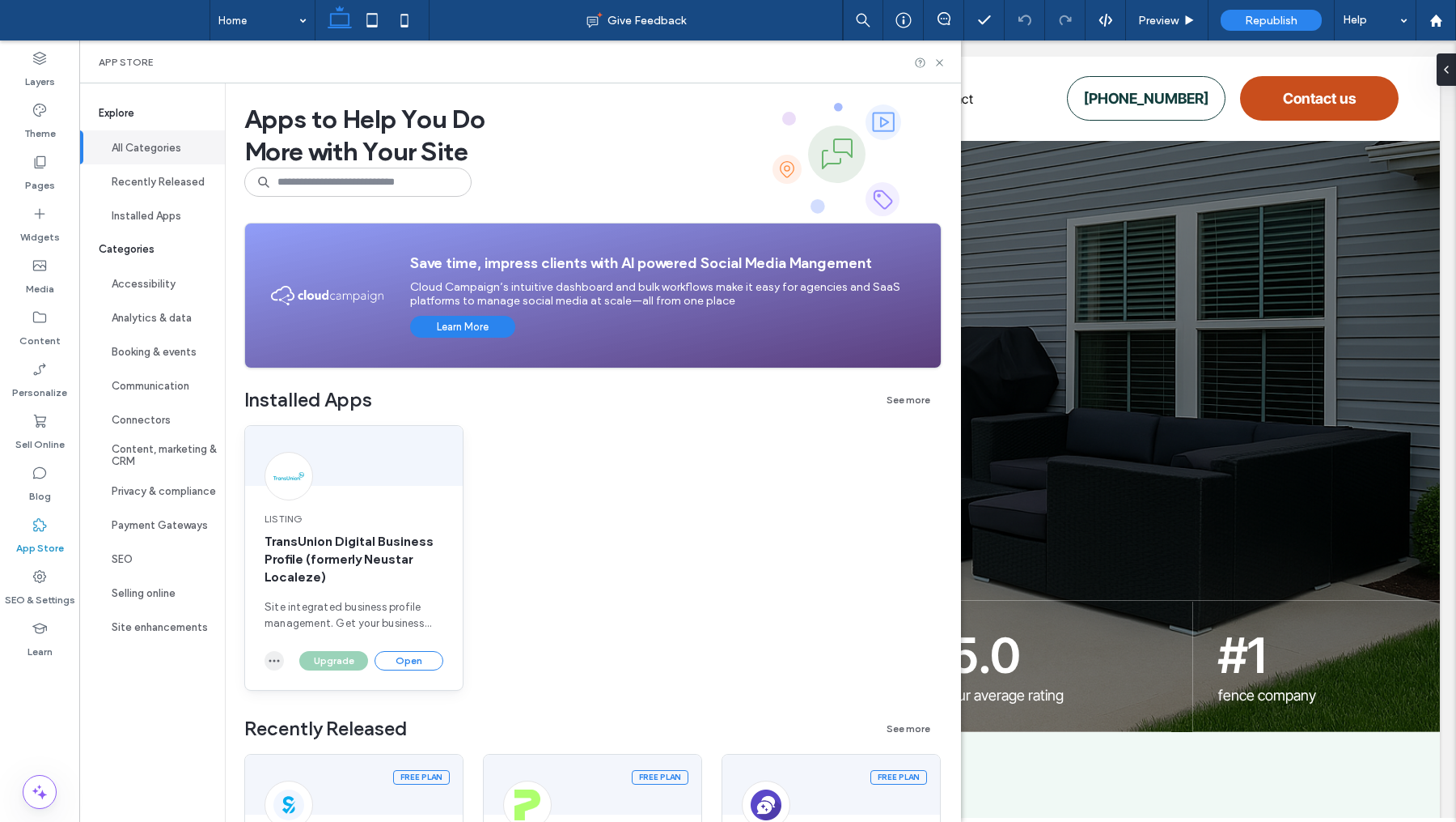
click at [280, 661] on icon "button" at bounding box center [275, 661] width 13 height 13
click at [322, 689] on div "Uninstall app" at bounding box center [338, 699] width 144 height 31
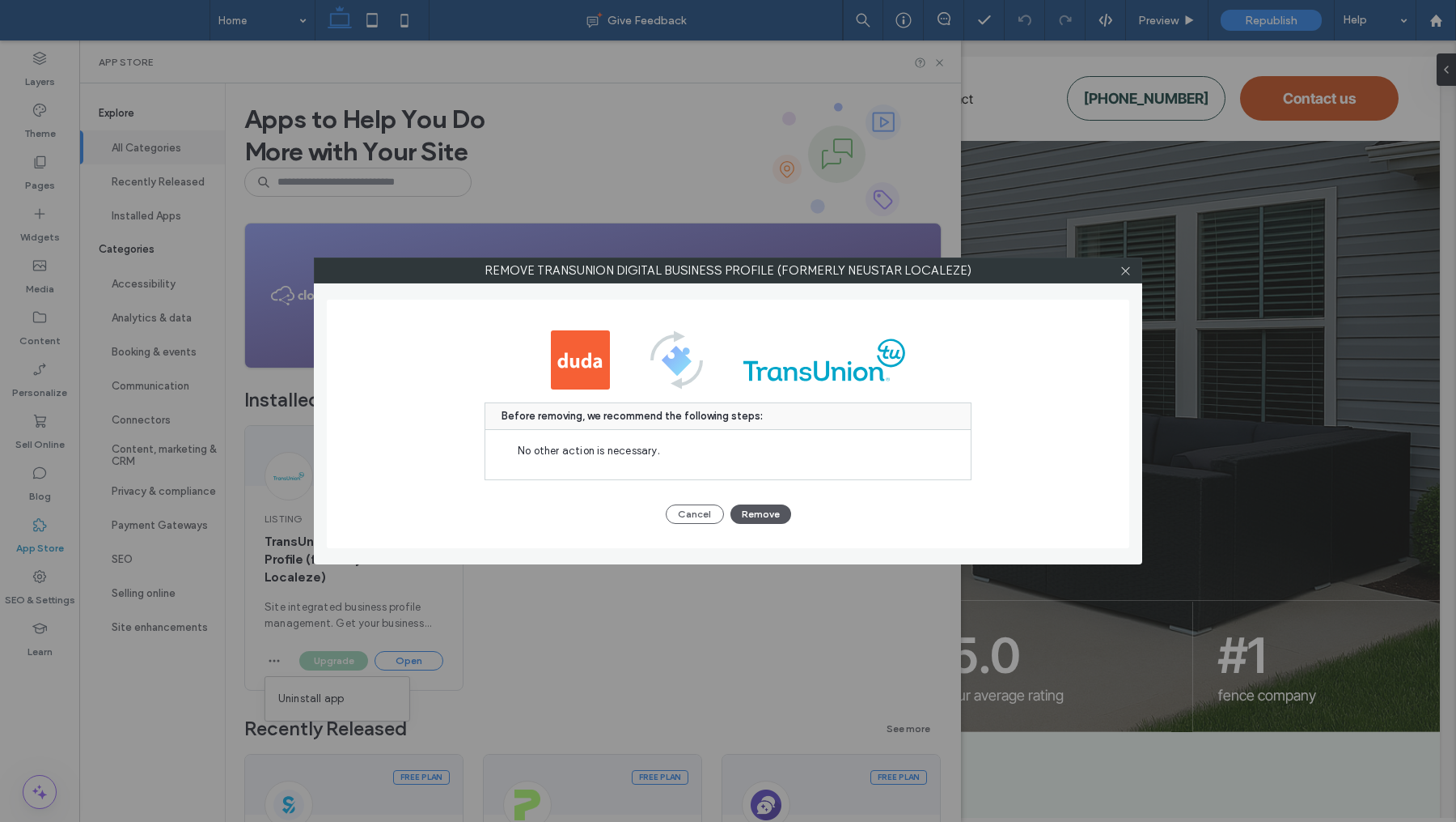
click at [752, 508] on button "Remove" at bounding box center [761, 514] width 61 height 19
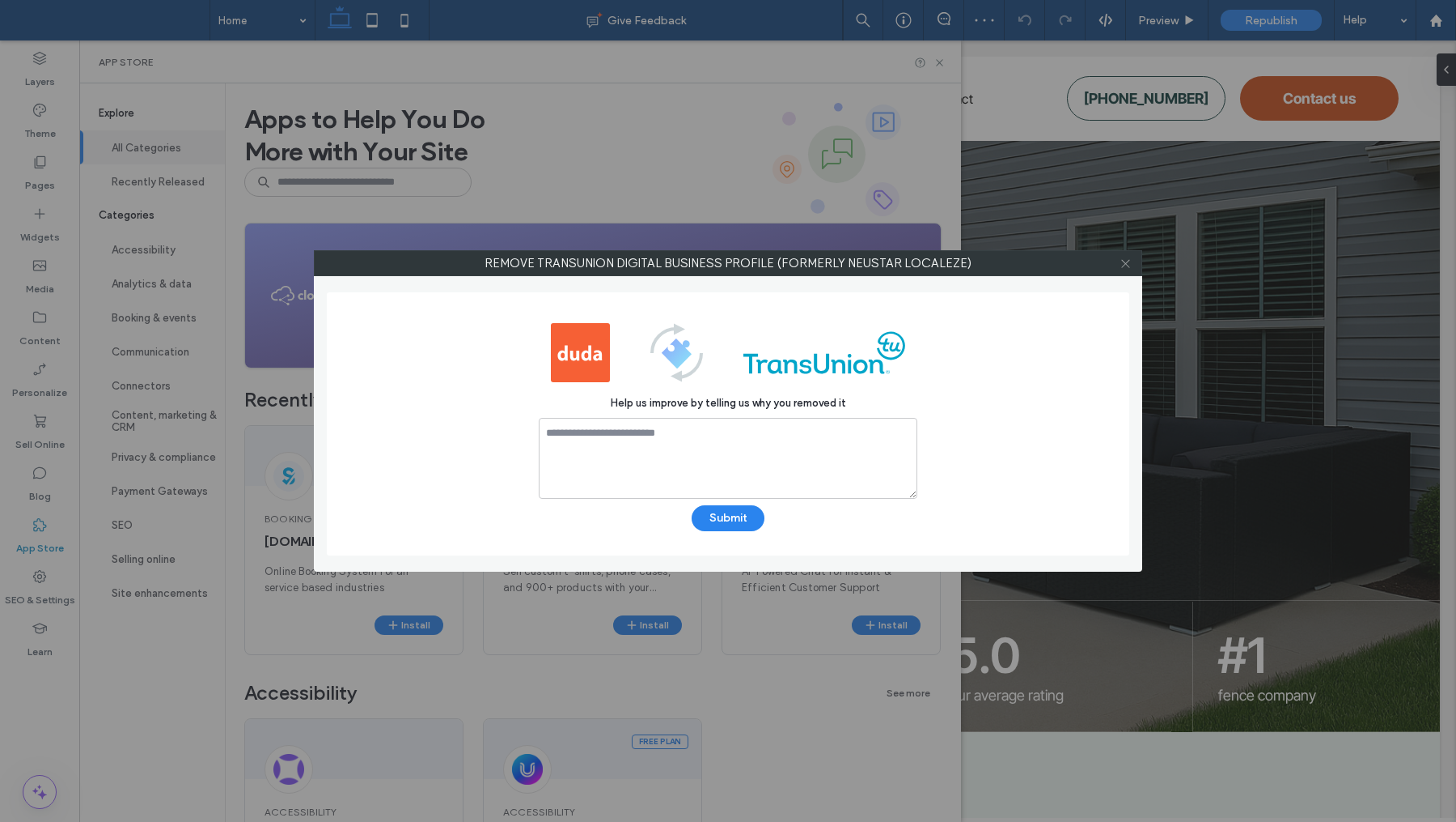
click at [1122, 267] on use at bounding box center [1125, 263] width 8 height 8
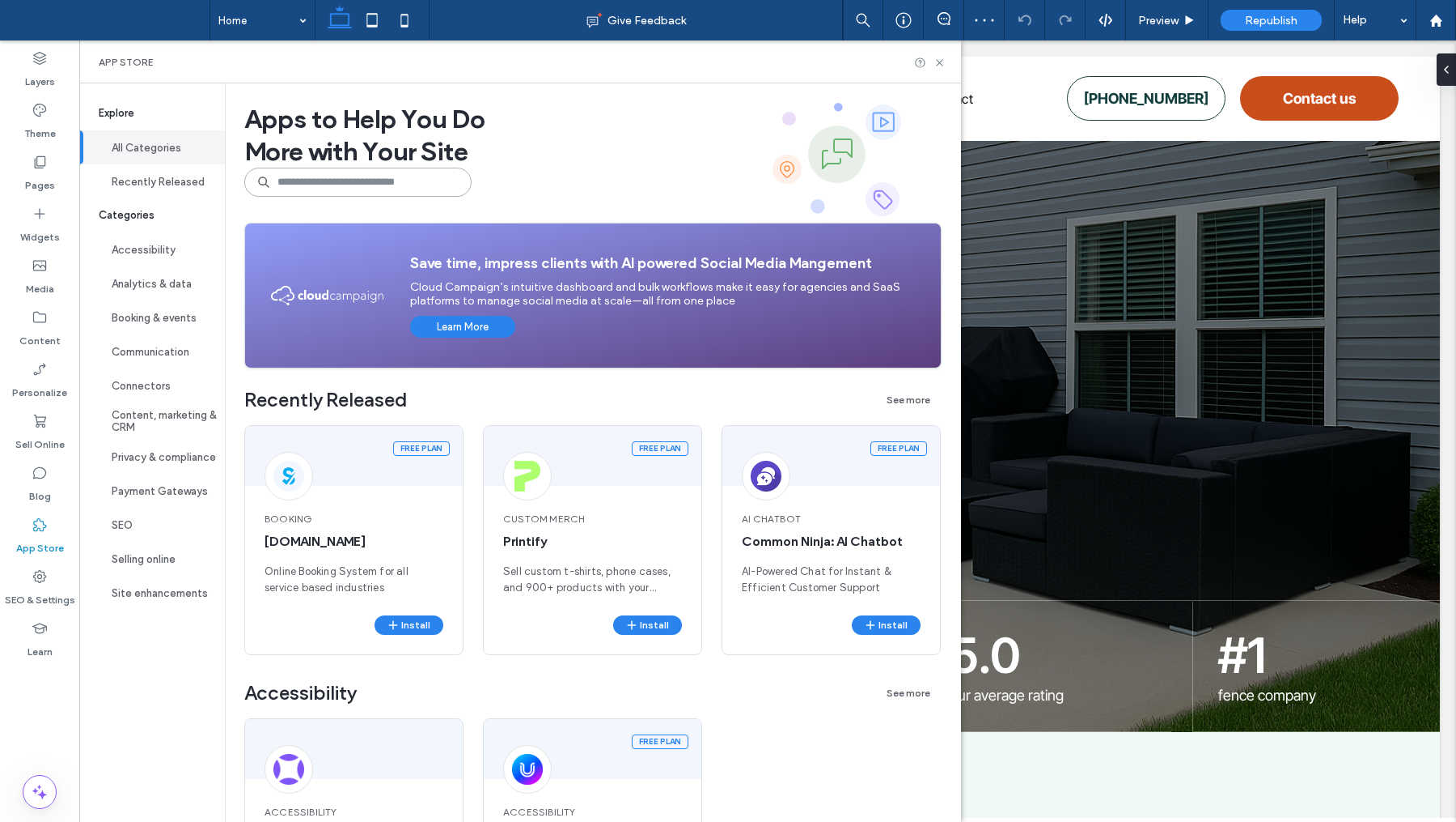
click at [453, 179] on input at bounding box center [358, 182] width 228 height 29
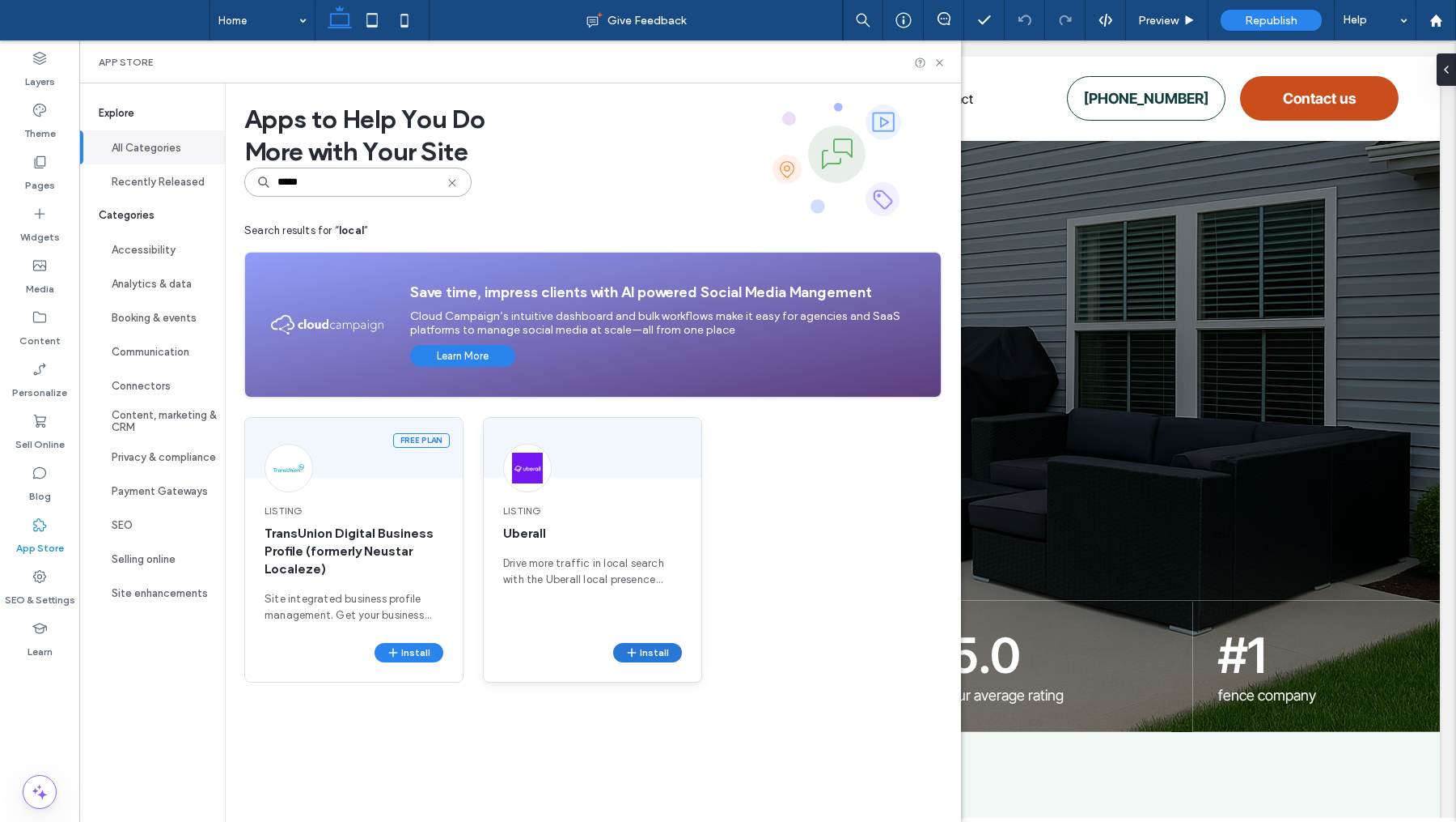
type input "*****"
click at [651, 649] on button "Install" at bounding box center [647, 653] width 69 height 19
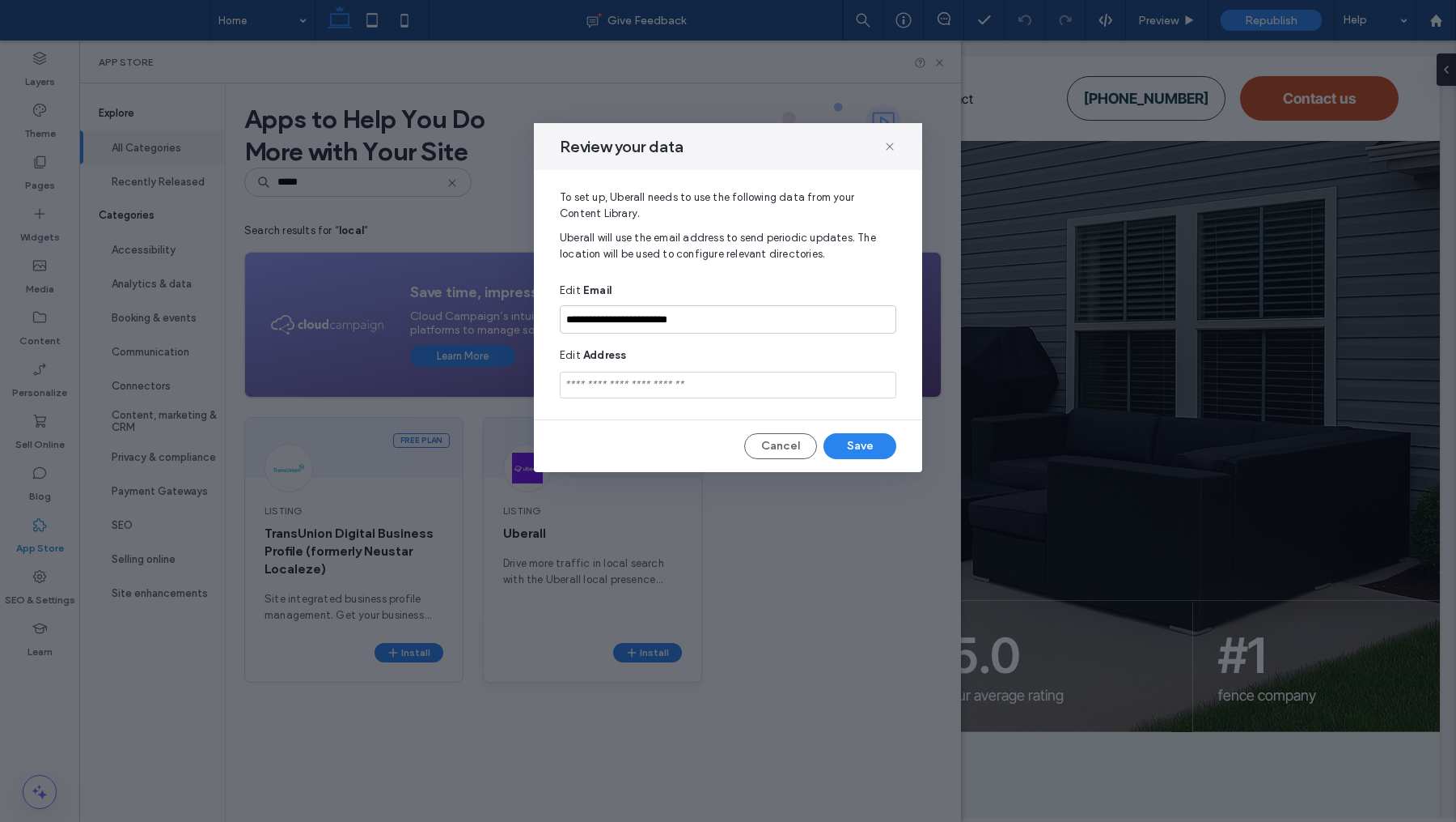
type input "**********"
click at [872, 454] on button "Save" at bounding box center [860, 446] width 73 height 26
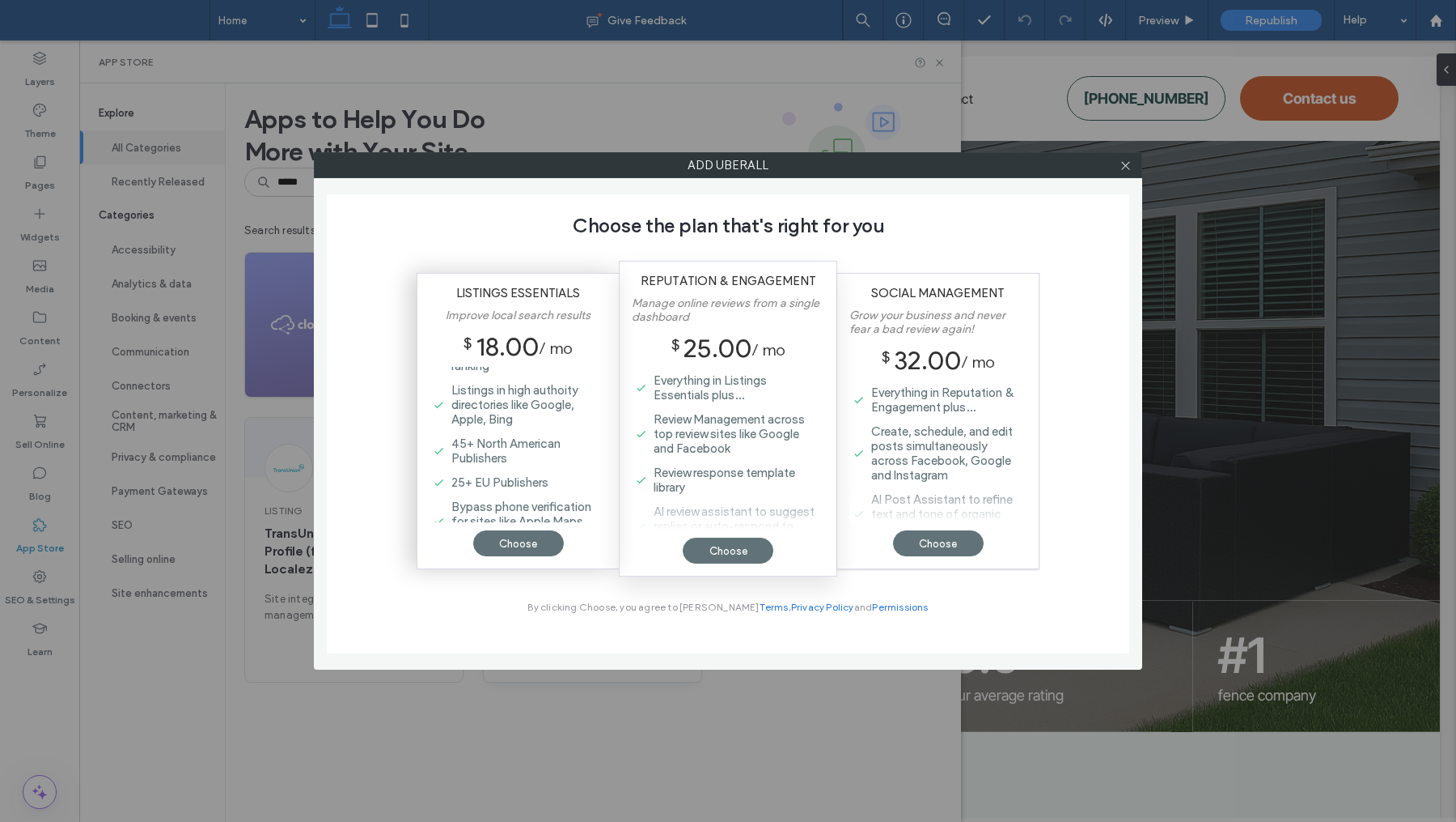
scroll to position [46, 0]
click at [515, 547] on div "Choose" at bounding box center [519, 543] width 91 height 26
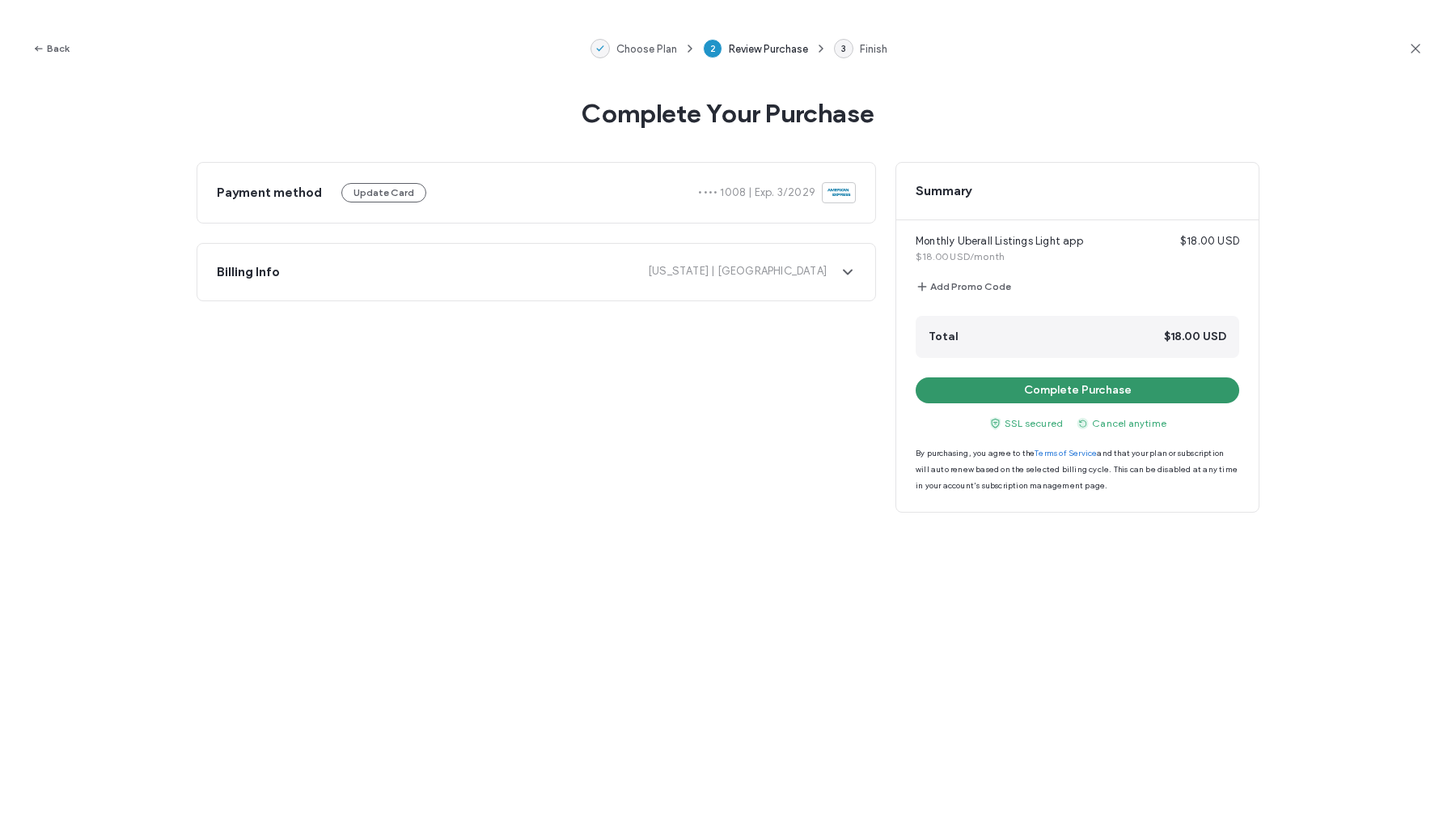
click at [1010, 396] on button "Complete Purchase" at bounding box center [1077, 390] width 323 height 26
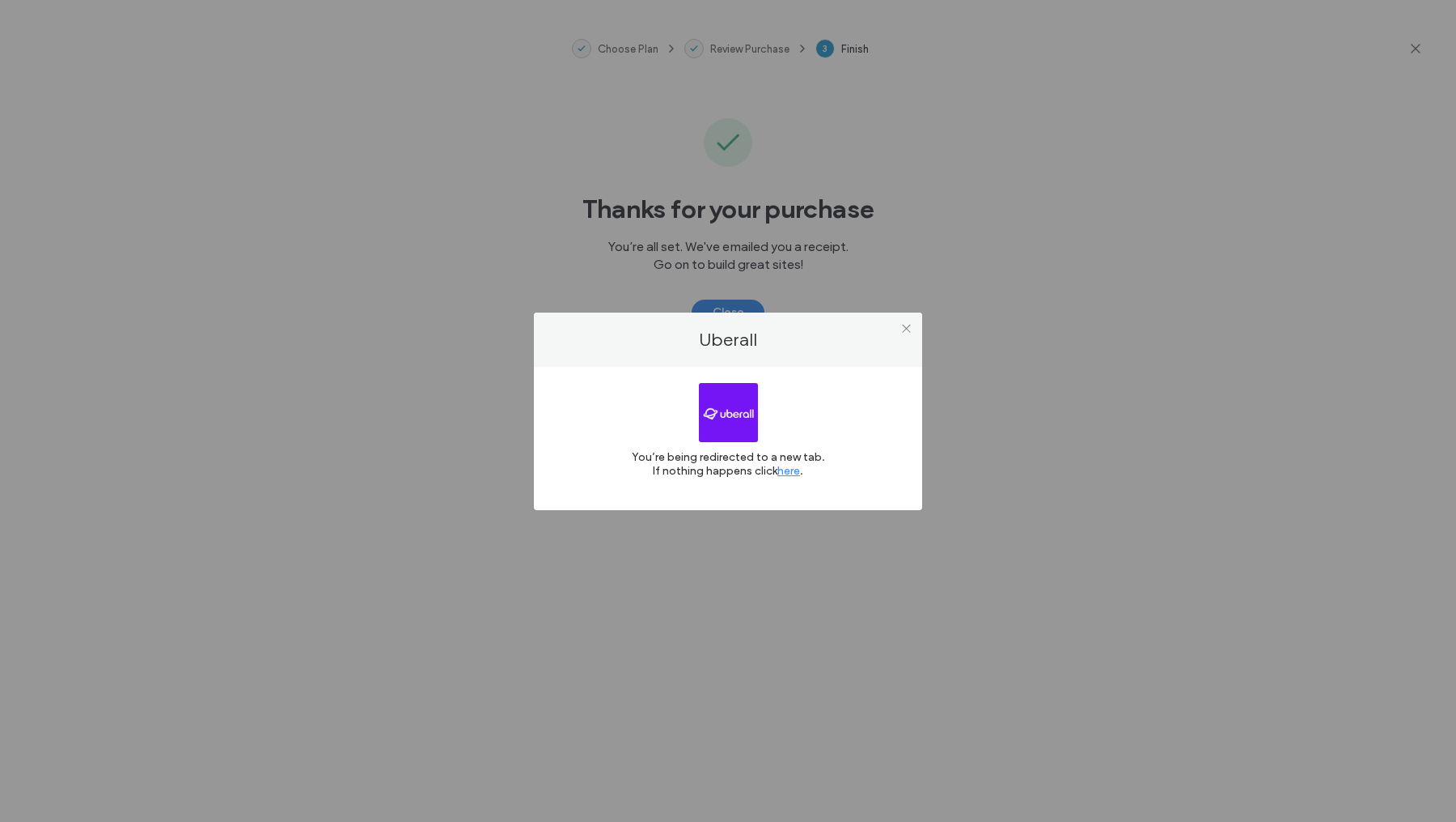
scroll to position [0, 0]
click at [792, 476] on link "here" at bounding box center [789, 470] width 23 height 14
click at [916, 319] on div at bounding box center [906, 328] width 24 height 24
